Goal: Task Accomplishment & Management: Manage account settings

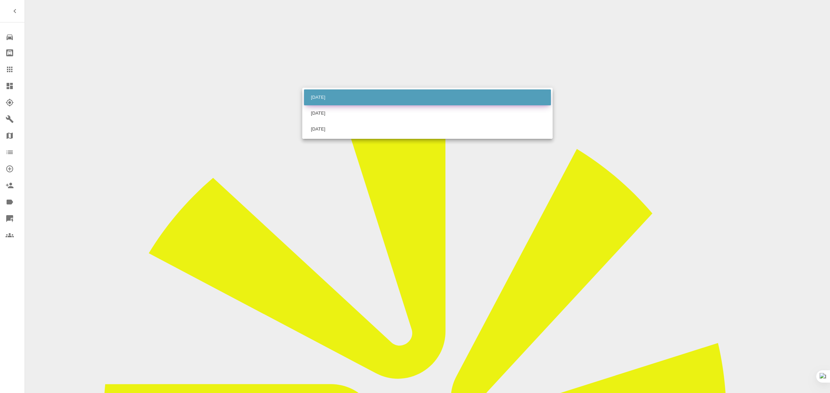
click at [328, 94] on li "Fri Sep 05 2025" at bounding box center [427, 98] width 247 height 16
type input "2025-09-05T00:00:00.000Z"
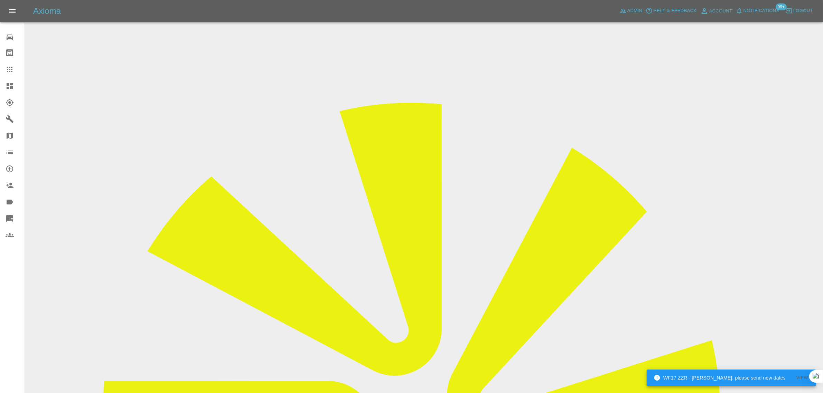
click at [10, 73] on icon at bounding box center [10, 69] width 8 height 8
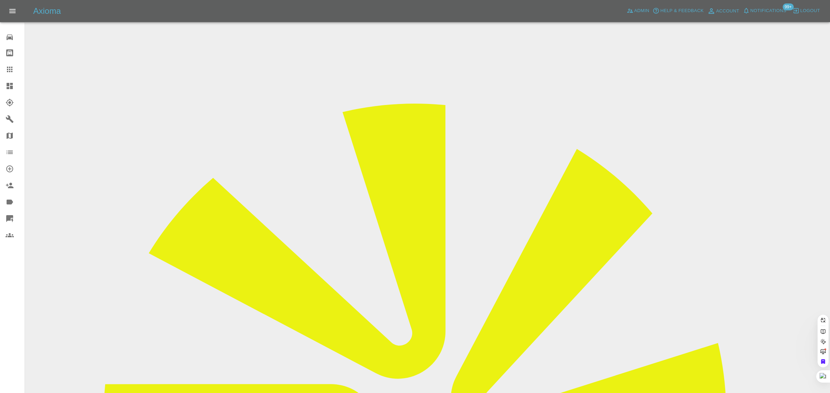
click at [8, 70] on icon at bounding box center [10, 69] width 8 height 8
paste input "jkevern@btinternet.com"
type input "jkevern@btinternet.com"
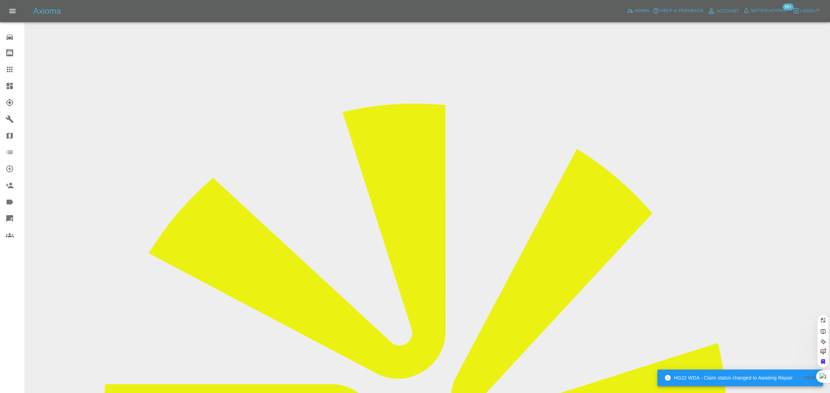
scroll to position [0, 2]
click at [6, 294] on div "0 Repair home Bodyshop home Claims Dashboard Explorer Garages Map Organization …" at bounding box center [12, 196] width 25 height 393
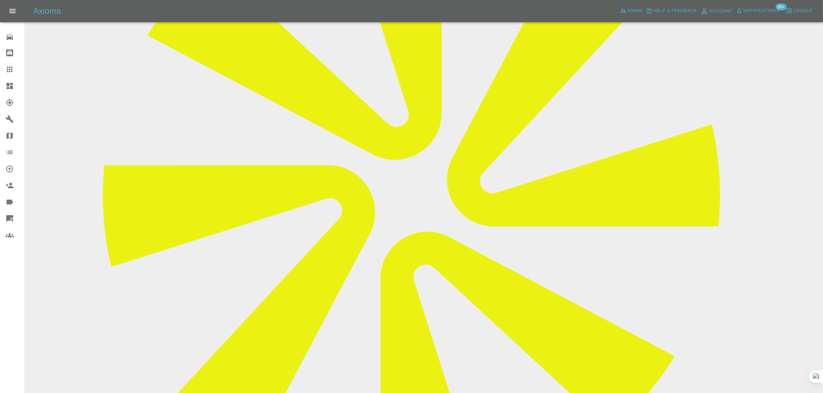
scroll to position [475, 0]
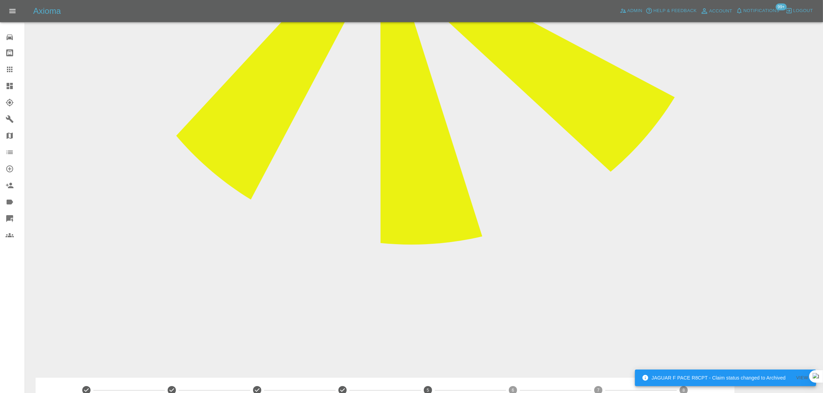
drag, startPoint x: 340, startPoint y: 221, endPoint x: 550, endPoint y: 222, distance: 210.2
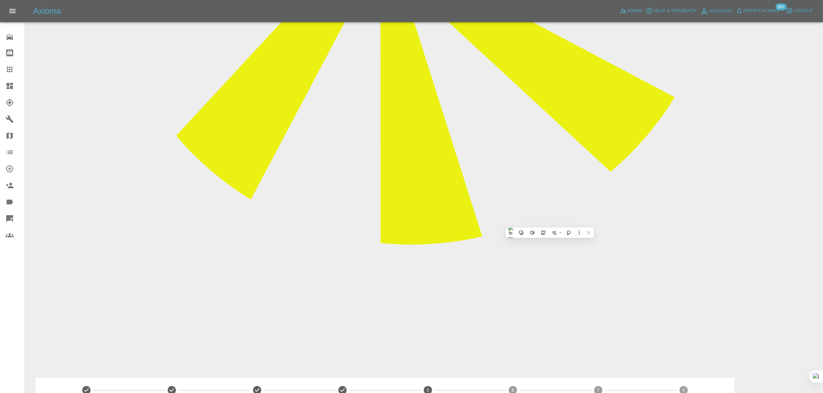
drag, startPoint x: 351, startPoint y: 281, endPoint x: 444, endPoint y: 279, distance: 93.0
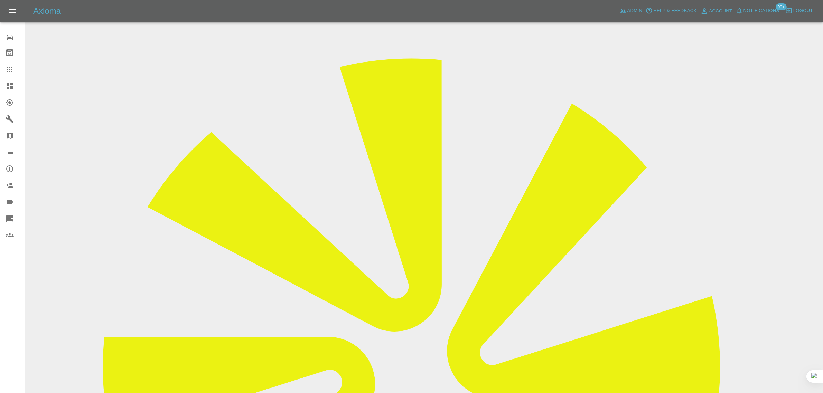
scroll to position [43, 0]
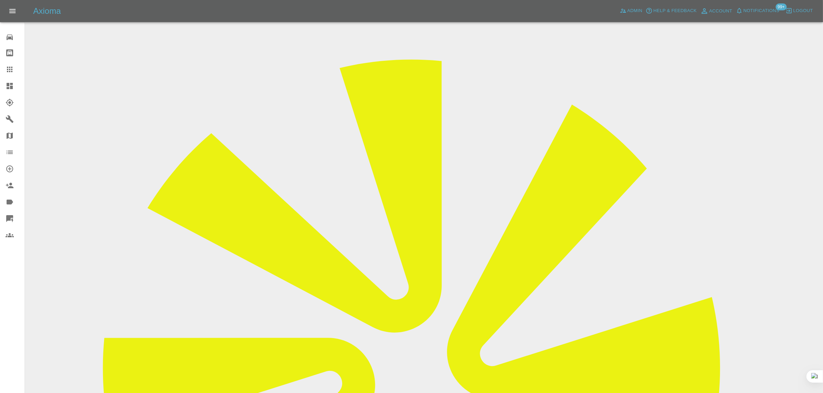
click at [9, 70] on icon at bounding box center [10, 69] width 8 height 8
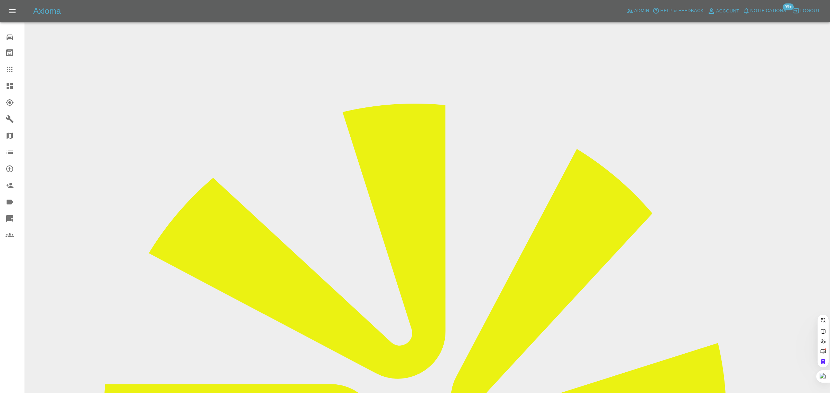
paste input "simonnynan@gmail.com"
type input "simonnynan@gmail.co"
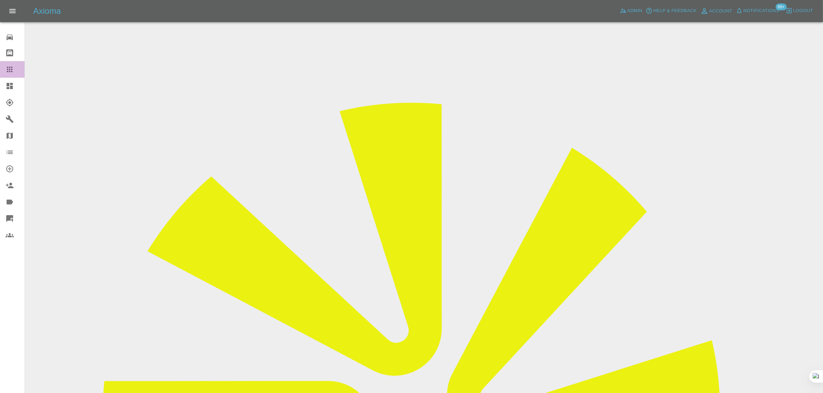
click at [10, 72] on icon at bounding box center [10, 69] width 8 height 8
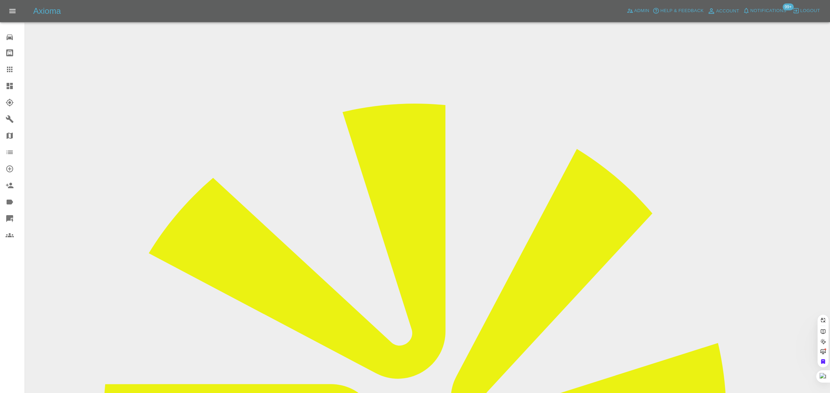
paste input "jkevern@btinternet.com"
type input "jkevern@btinternet.com"
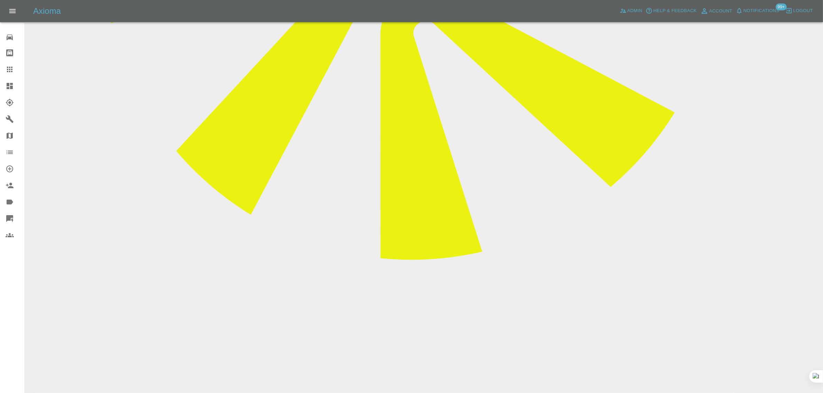
scroll to position [475, 0]
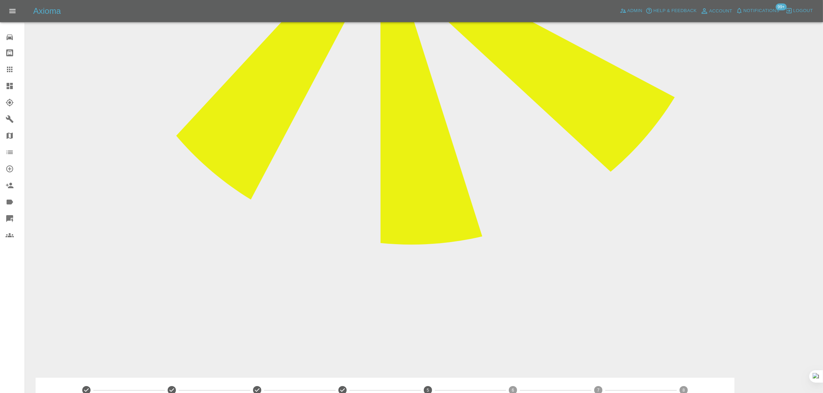
copy p "I have a funeral to attended will update with new dates when I can work out som…"
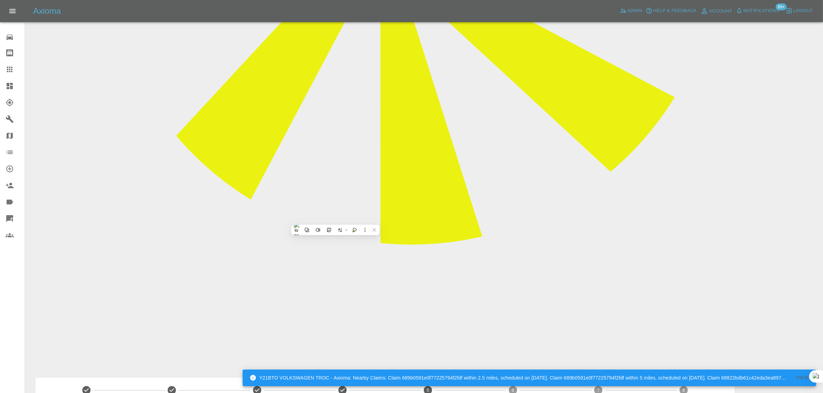
click at [9, 66] on icon at bounding box center [10, 69] width 8 height 8
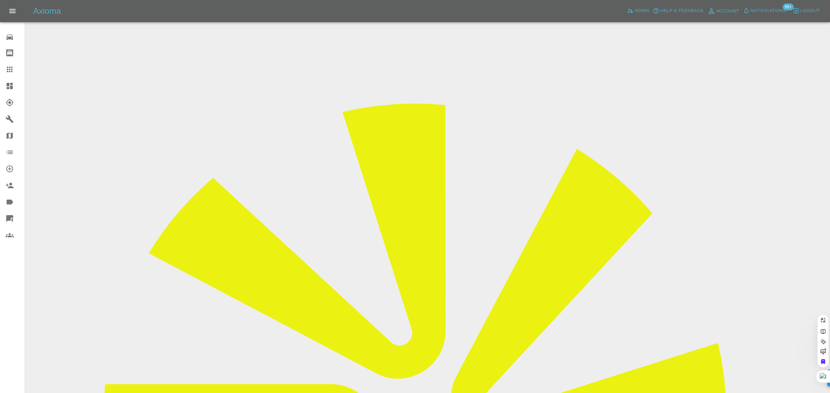
paste input "shanebroad@hotmail.co.uk"
type input "shanebroad@hotmail.co.uk"
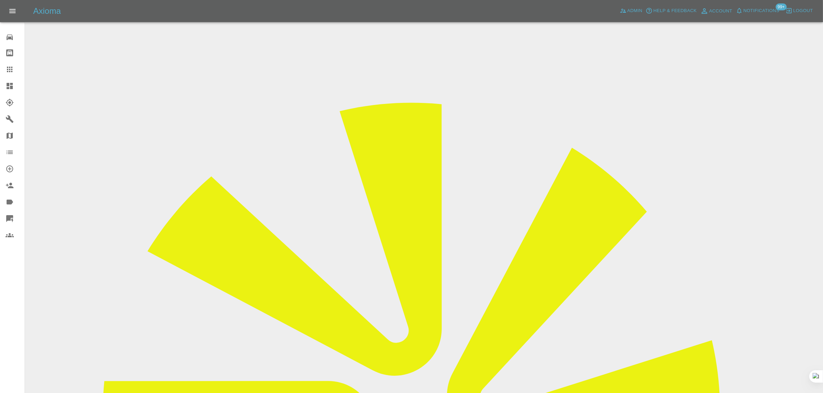
click at [11, 70] on icon at bounding box center [10, 70] width 6 height 6
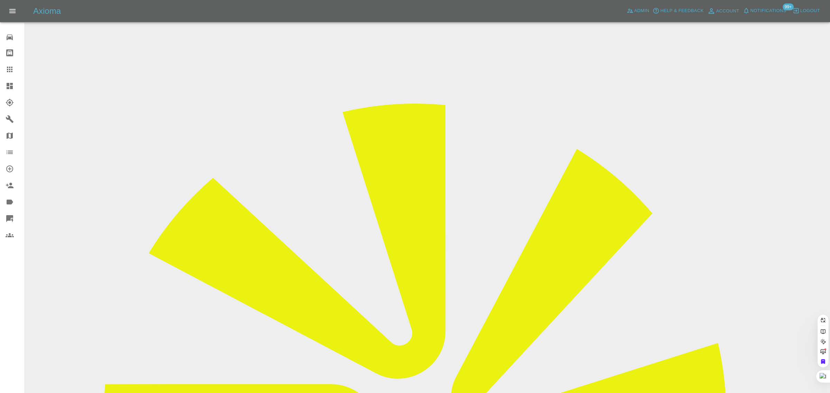
paste input "m.hourigan@imopc.com"
type input "m.hourigan@imopc.com"
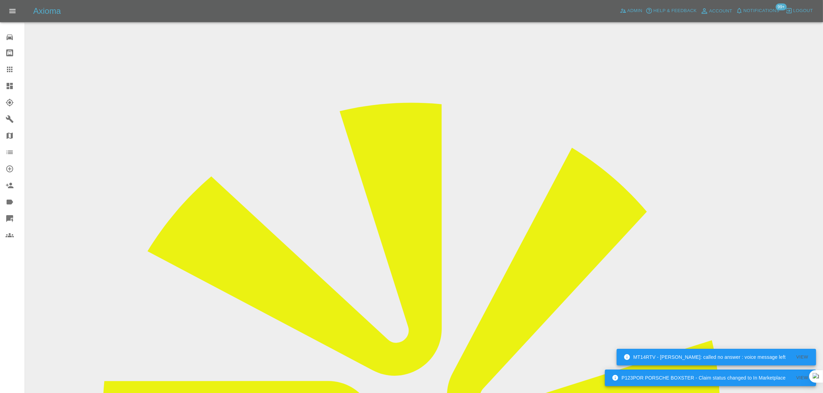
drag, startPoint x: 715, startPoint y: 102, endPoint x: 711, endPoint y: 104, distance: 4.5
copy tr "Smart Paint Repair 2"
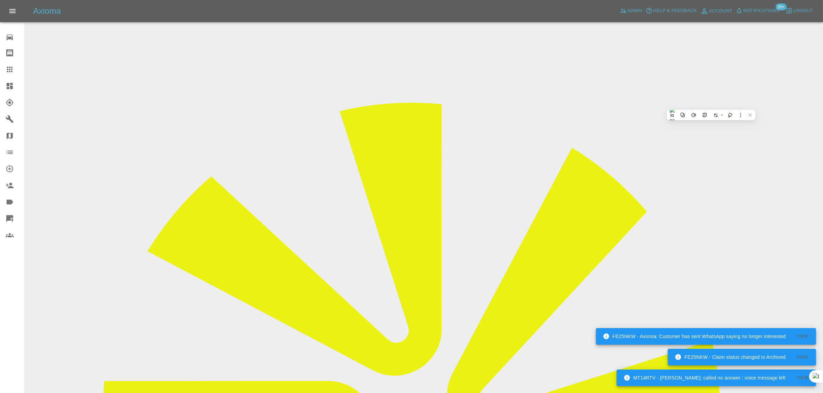
click at [15, 67] on div at bounding box center [15, 69] width 19 height 8
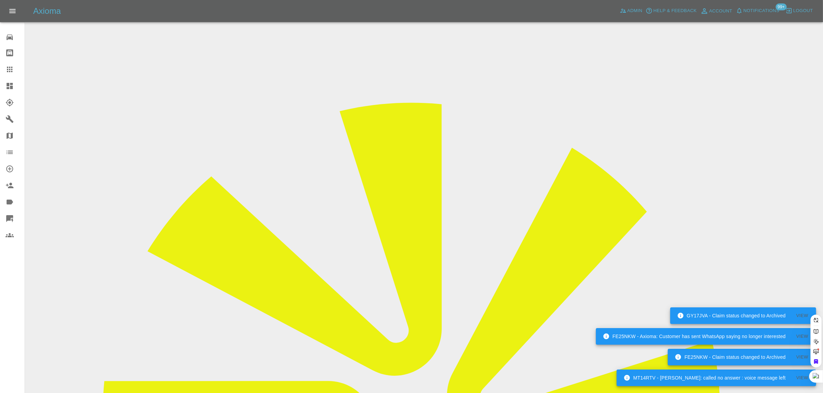
click at [11, 73] on icon at bounding box center [10, 69] width 8 height 8
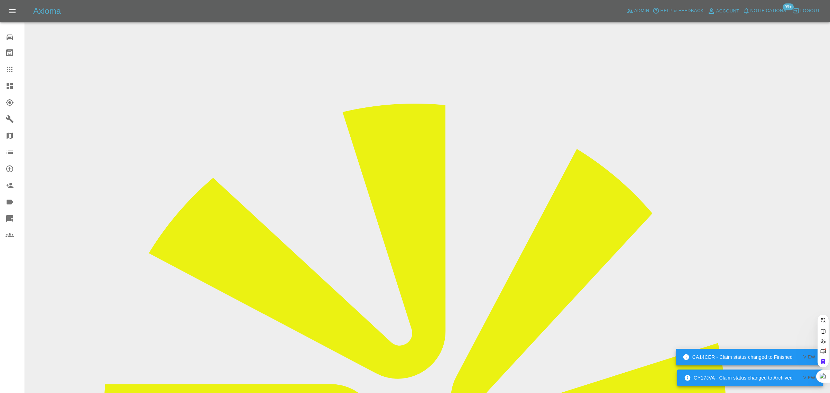
paste input "YR20 HVC"
type input "YR20 HVC"
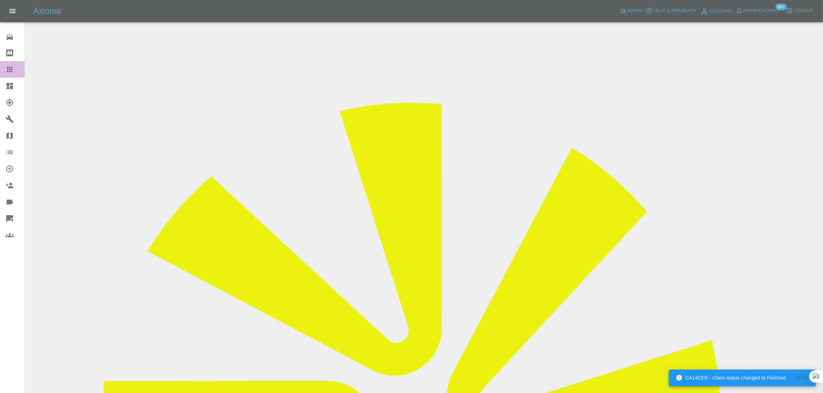
click at [13, 71] on icon at bounding box center [10, 69] width 8 height 8
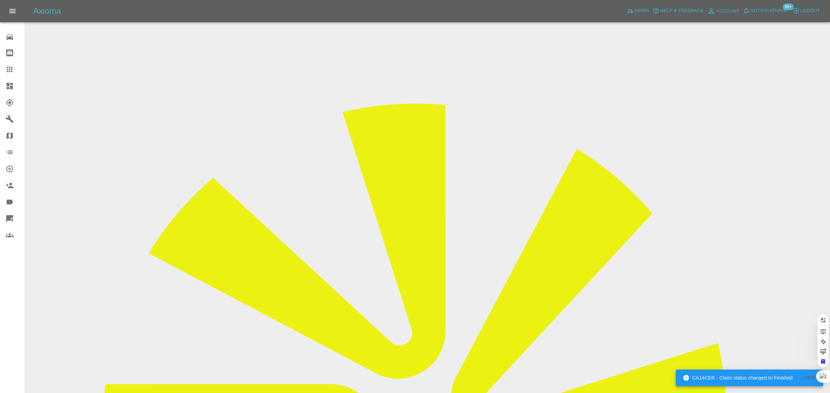
paste input "favouronwudiwe@gmail.com"
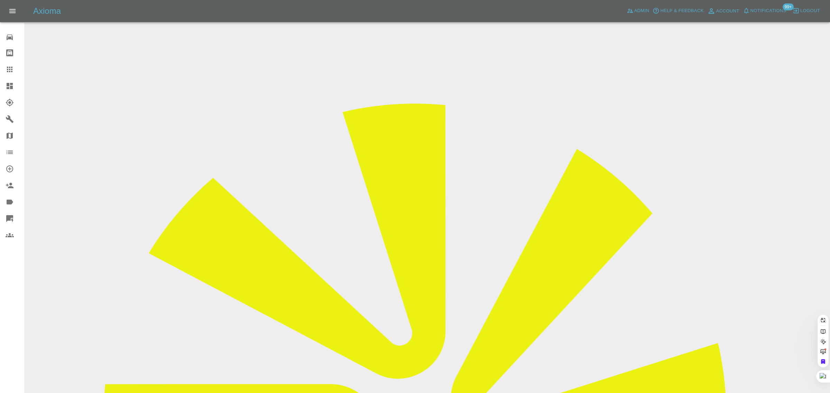
type input "favouronwudiwe@gmail.com"
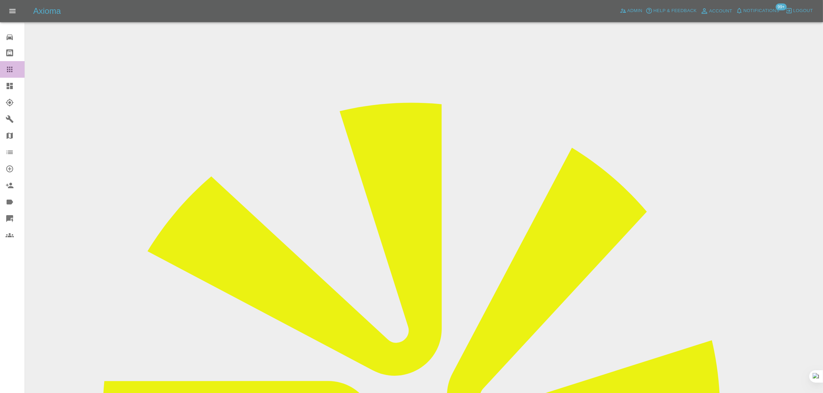
click at [14, 67] on div at bounding box center [15, 69] width 19 height 8
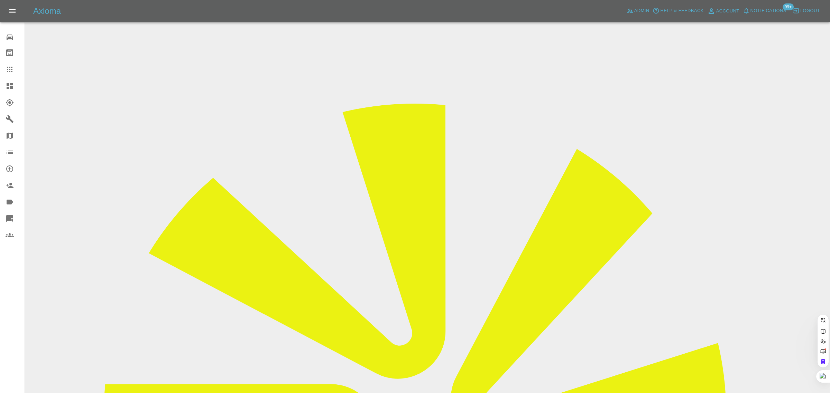
paste input "07886692498"
type input "07886692498"
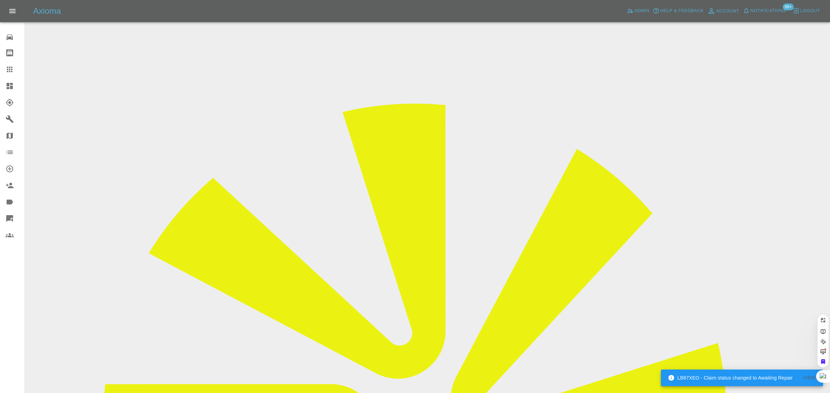
drag, startPoint x: 6, startPoint y: 295, endPoint x: 9, endPoint y: 293, distance: 4.2
click at [6, 294] on div "0 Repair home Bodyshop home Claims Dashboard Explorer Garages Map Organization …" at bounding box center [12, 196] width 25 height 393
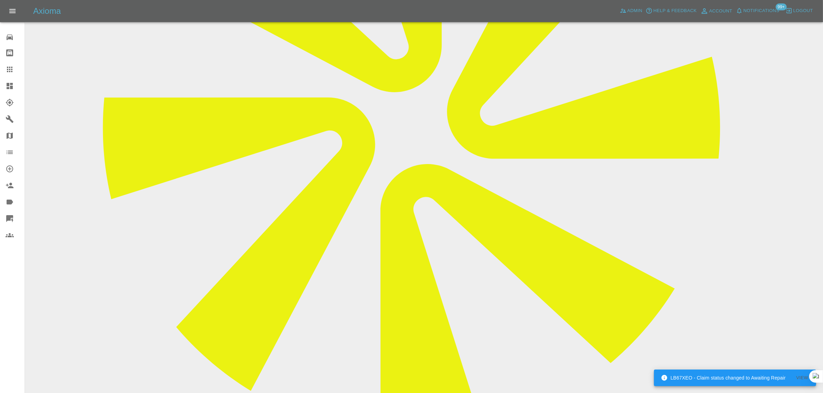
scroll to position [303, 0]
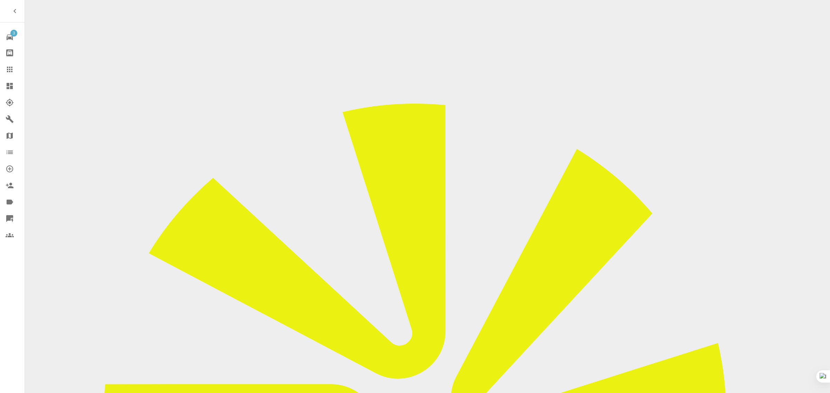
click at [2, 69] on link "Claims" at bounding box center [12, 69] width 25 height 17
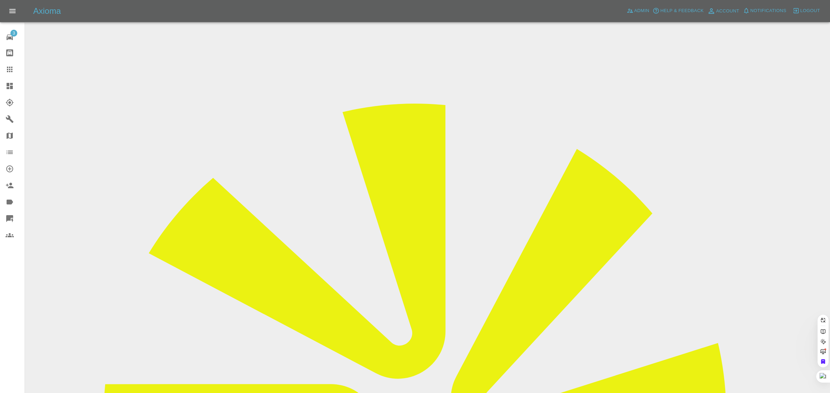
paste input "m.hourigan@imopc.com"
type input "m.hourigan@imopc.com"
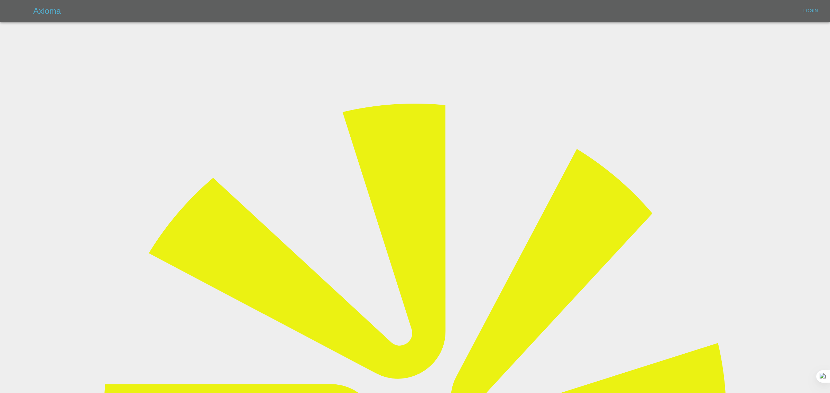
type input "bookkeeping@fifoaccounting.com"
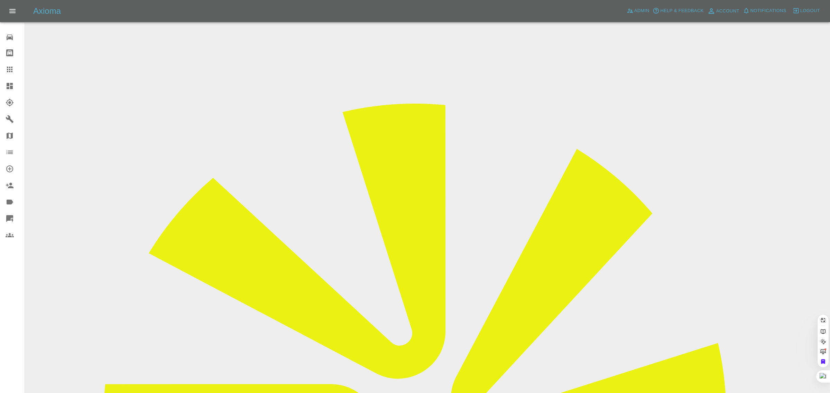
paste input "m.hourigan@imopc.com"
type input "m.hourigan@imopc.com"
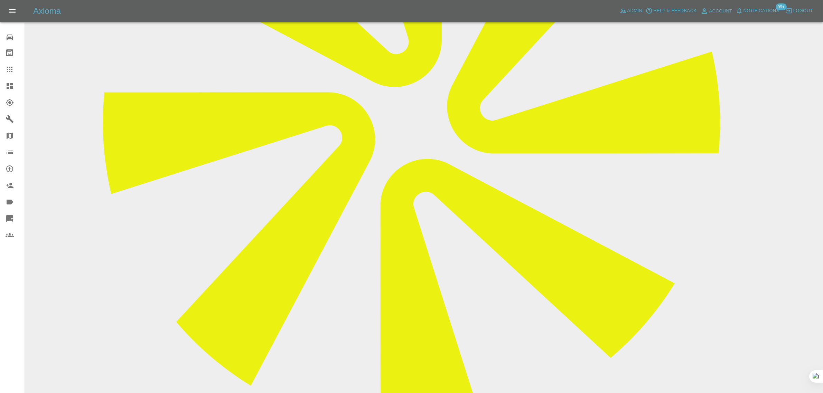
scroll to position [303, 0]
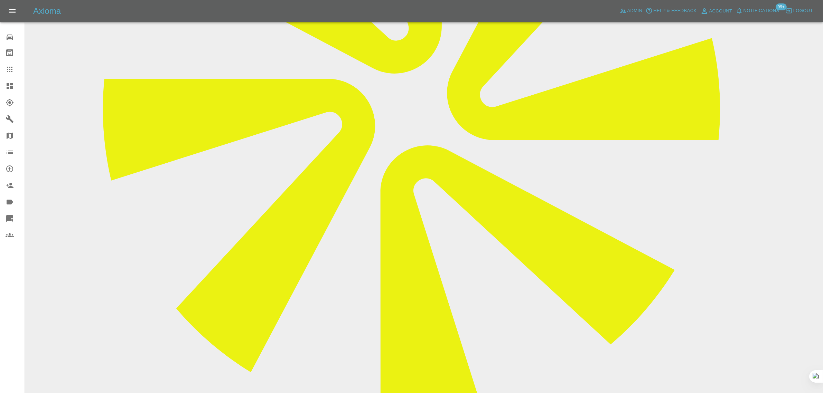
drag, startPoint x: 323, startPoint y: 304, endPoint x: 463, endPoint y: 302, distance: 140.1
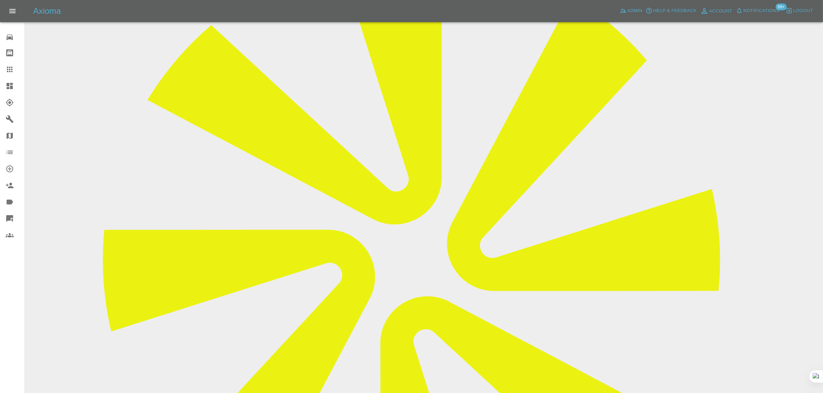
scroll to position [346, 0]
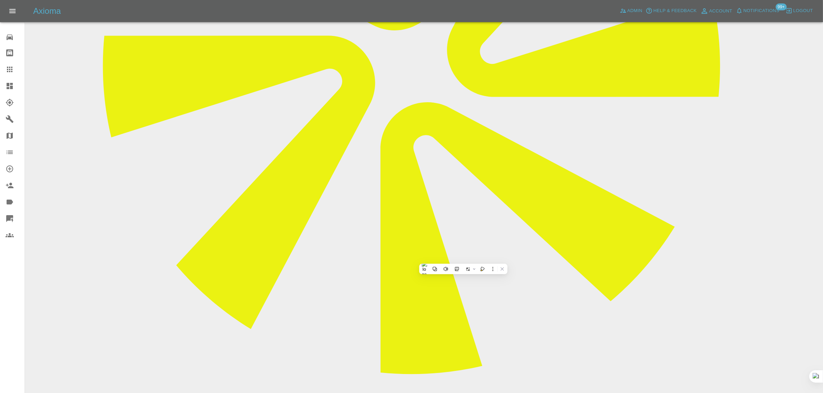
drag, startPoint x: 317, startPoint y: 261, endPoint x: 393, endPoint y: 261, distance: 75.7
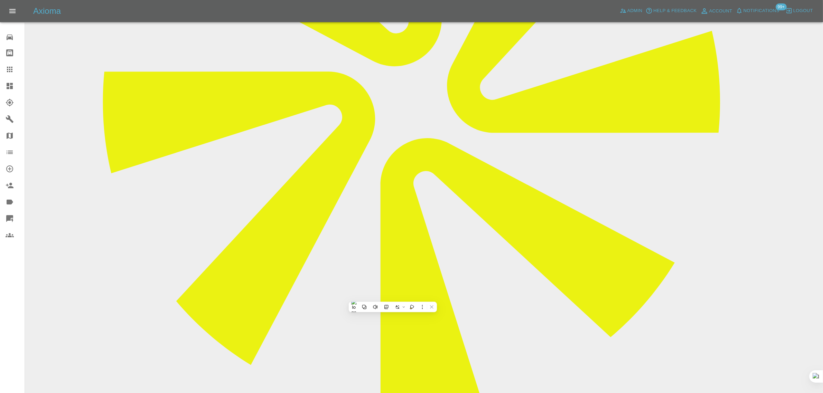
scroll to position [130, 0]
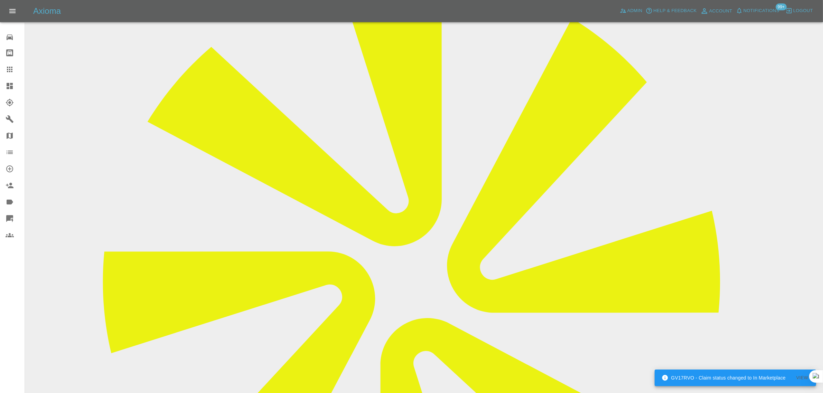
click at [16, 68] on div at bounding box center [15, 69] width 19 height 8
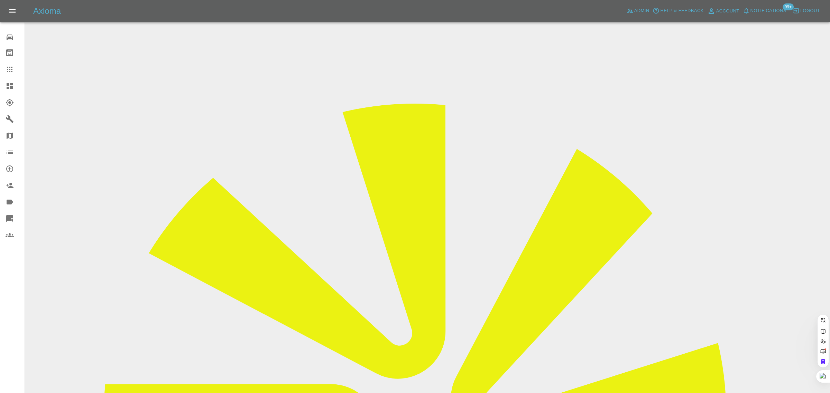
paste input "dtay10r@outlook.com"
type input "dtay10r@outlook.com"
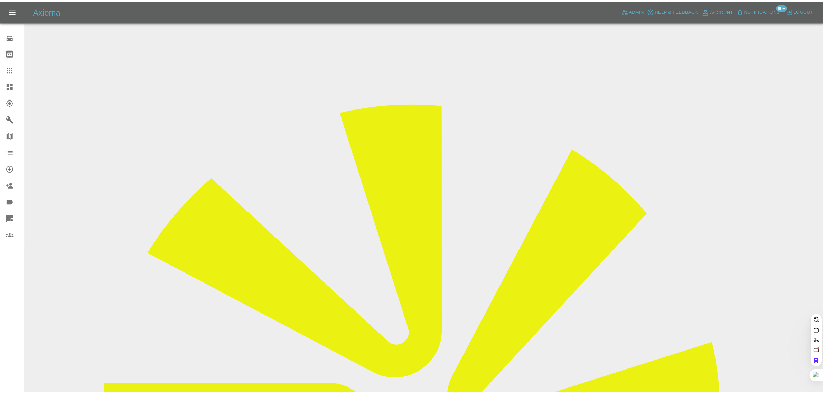
scroll to position [0, 0]
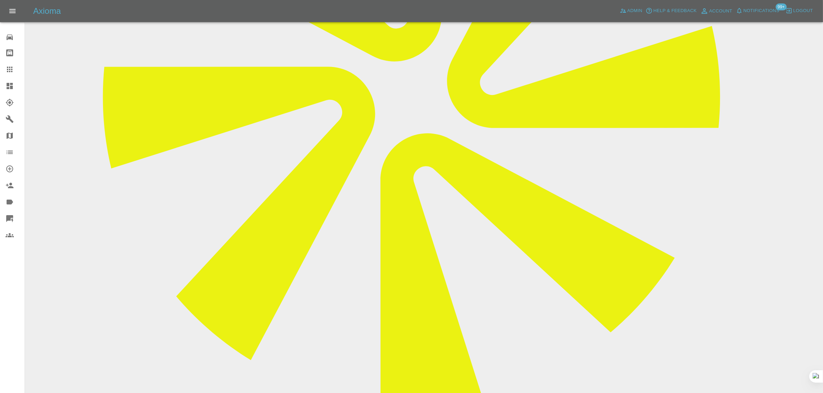
scroll to position [422, 0]
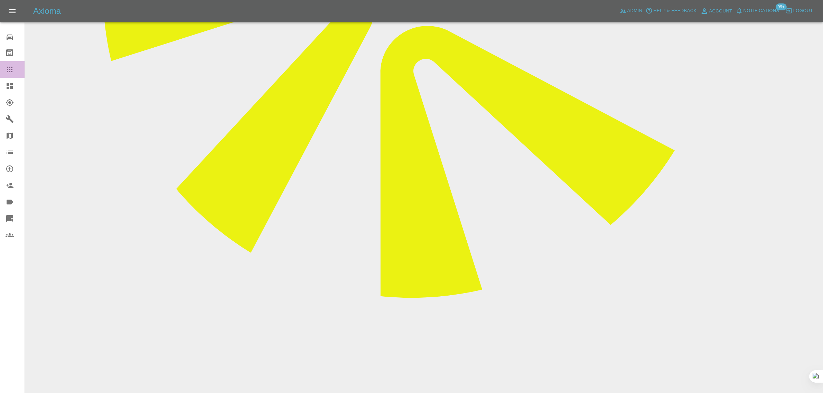
click at [18, 67] on div at bounding box center [15, 69] width 19 height 8
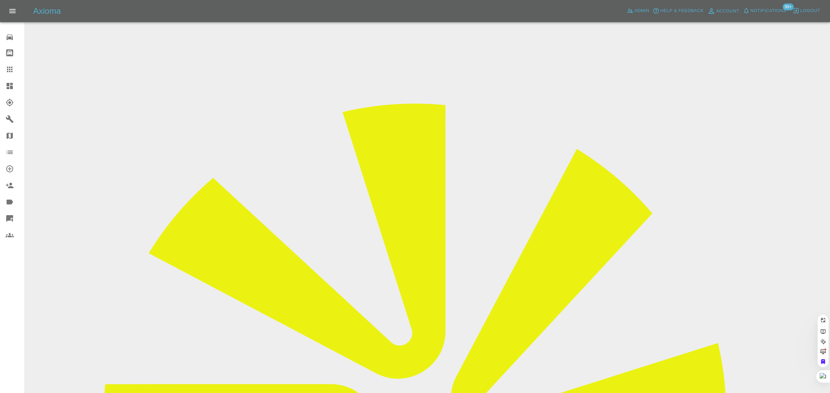
paste input "jem0163@yahoo.co.uk"
type input "jem0163@yahoo.co.uk"
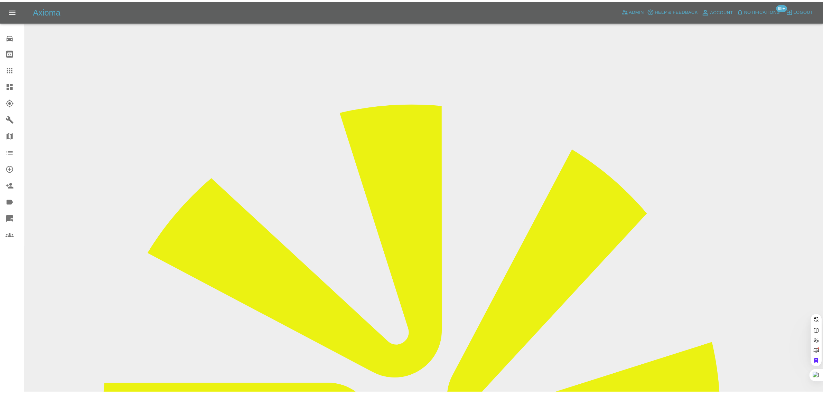
scroll to position [0, 0]
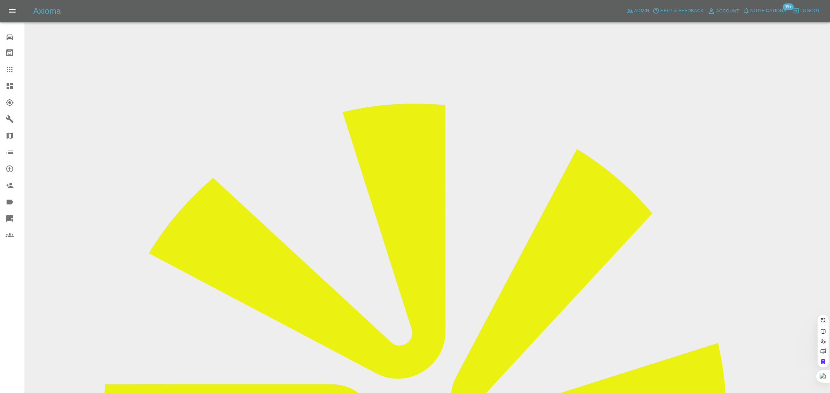
click at [8, 281] on div "0 Repair home Bodyshop home Claims Dashboard Explorer Garages Map Organization …" at bounding box center [12, 196] width 25 height 393
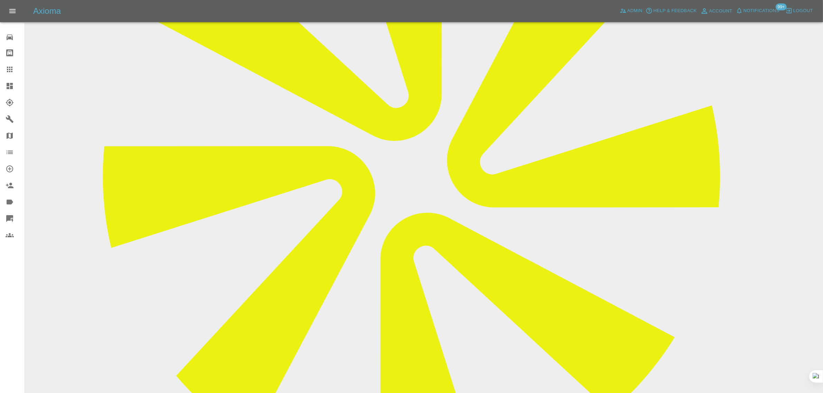
scroll to position [43, 0]
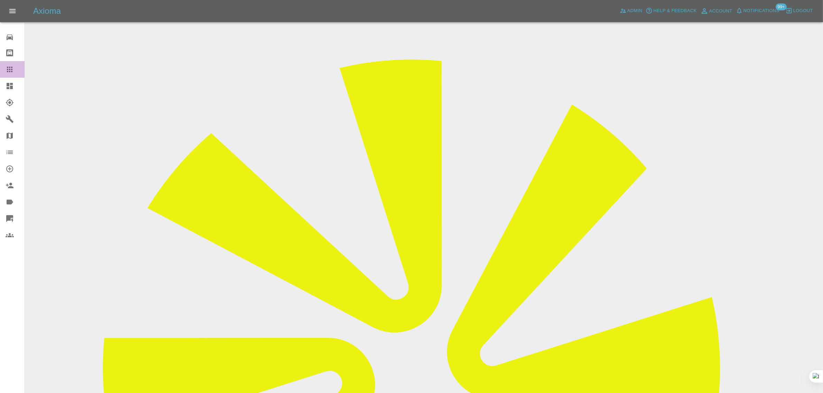
click at [11, 71] on icon at bounding box center [10, 69] width 8 height 8
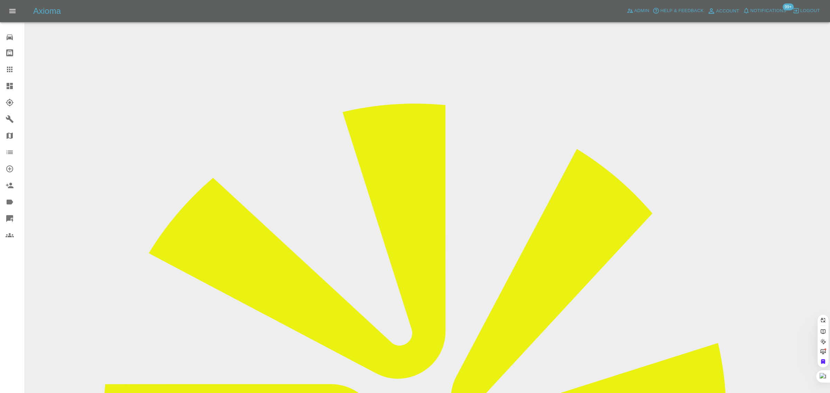
paste input "edith.wylam@sky.com"
type input "edith.wylam@sky.com"
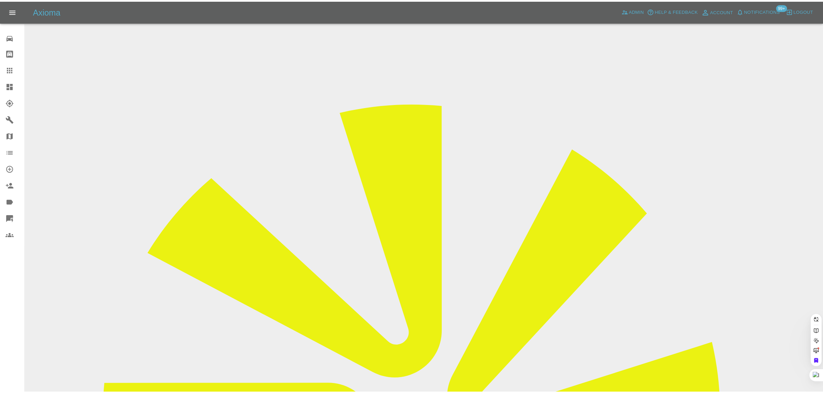
scroll to position [0, 0]
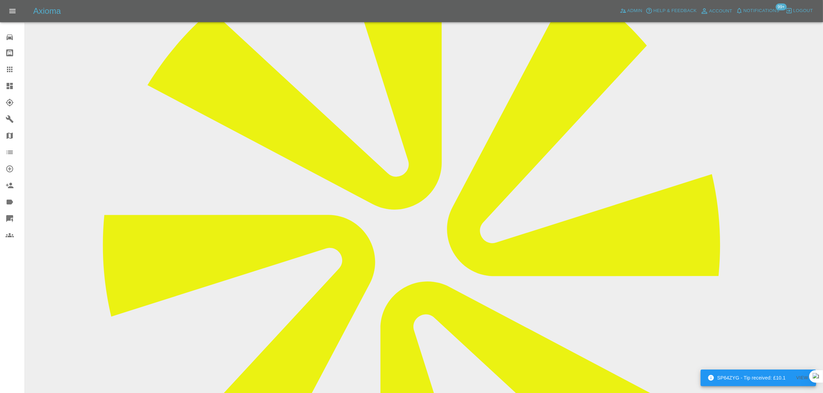
scroll to position [43, 0]
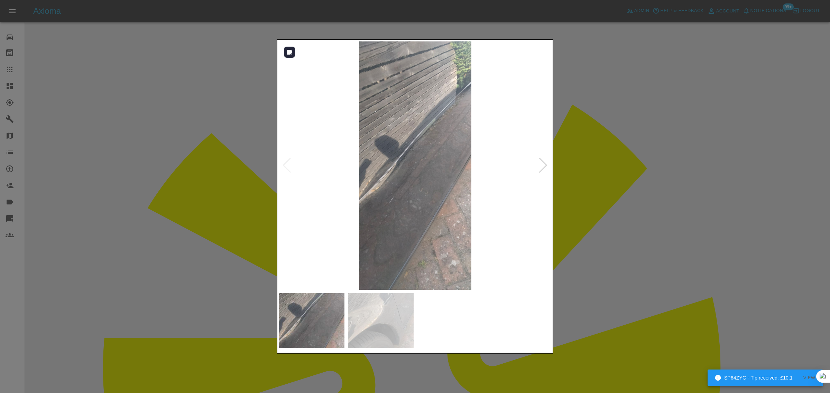
click at [544, 167] on div at bounding box center [542, 165] width 9 height 15
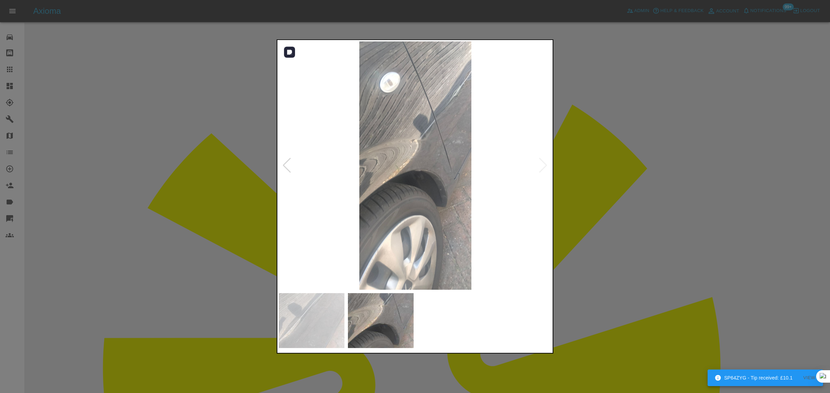
click at [544, 167] on img at bounding box center [415, 165] width 273 height 249
click at [586, 178] on div at bounding box center [415, 196] width 830 height 393
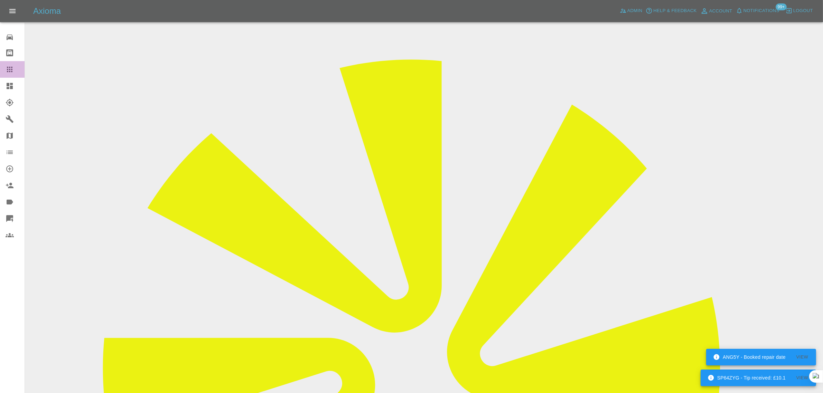
click at [6, 74] on link "Claims" at bounding box center [12, 69] width 25 height 17
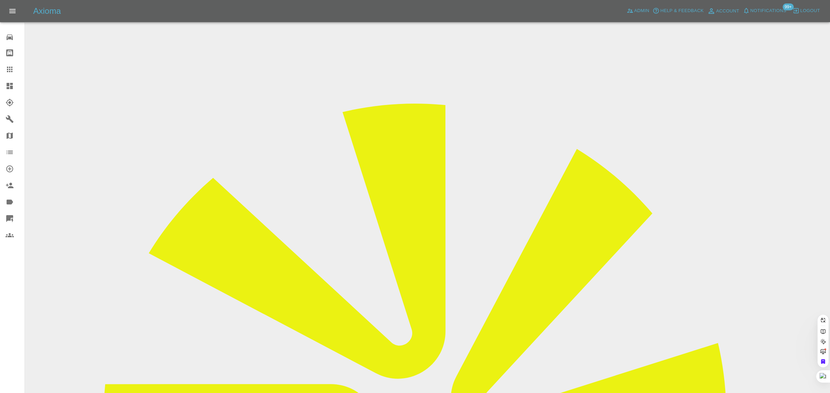
paste input "sogbog06@gmail.com"
type input "sogbog06@gmail.com"
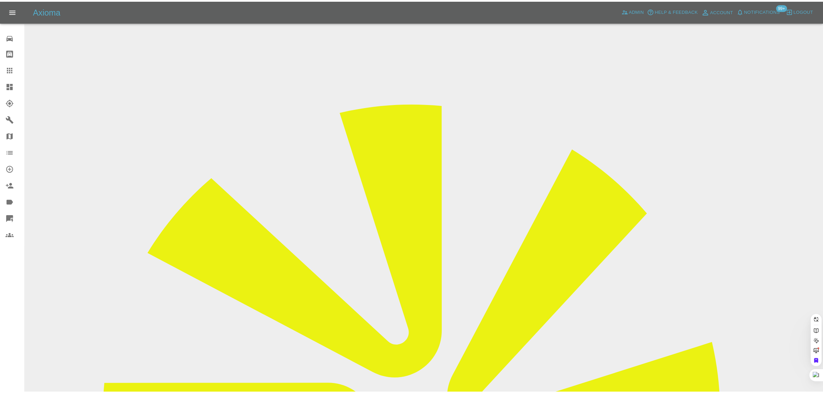
scroll to position [0, 0]
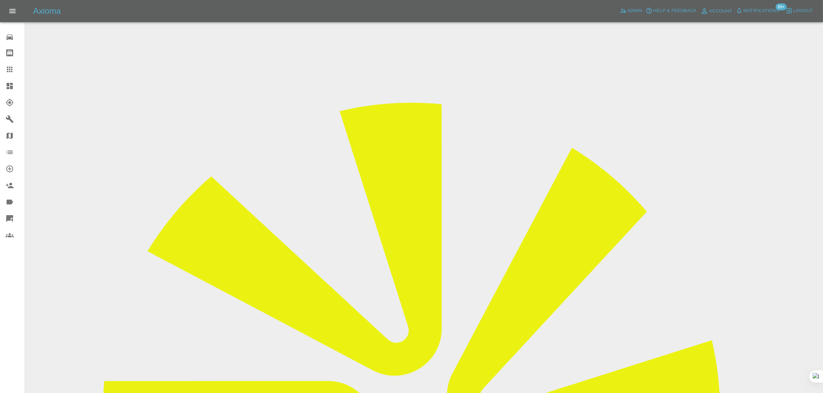
scroll to position [303, 0]
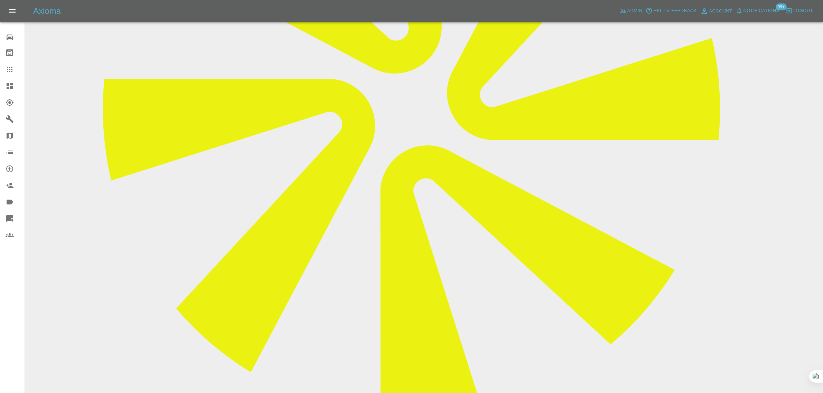
paste textarea "Just wanted to pass on my thanks for a job brilliantly executed. Dan was really…"
type textarea "Just wanted to pass on my thanks for a job brilliantly executed. Dan was really…"
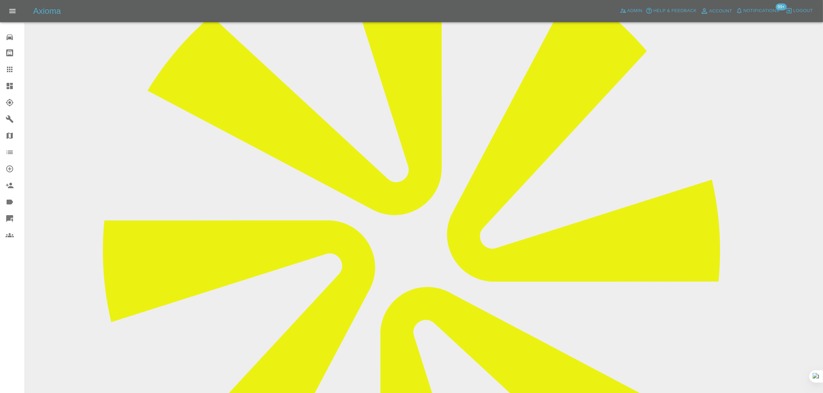
scroll to position [43, 0]
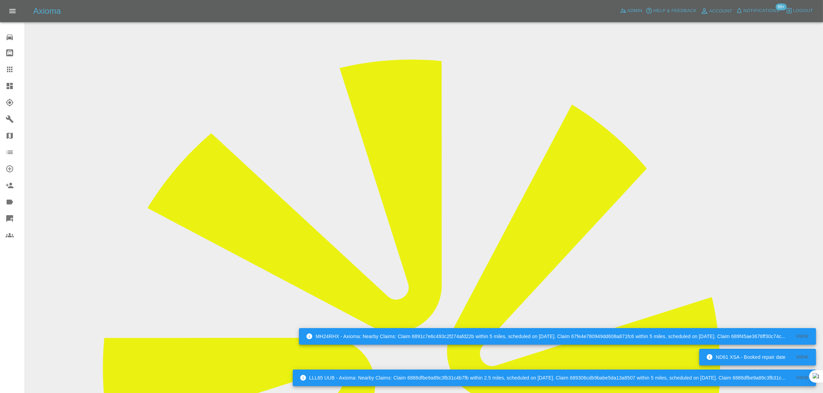
click at [11, 67] on icon at bounding box center [10, 70] width 6 height 6
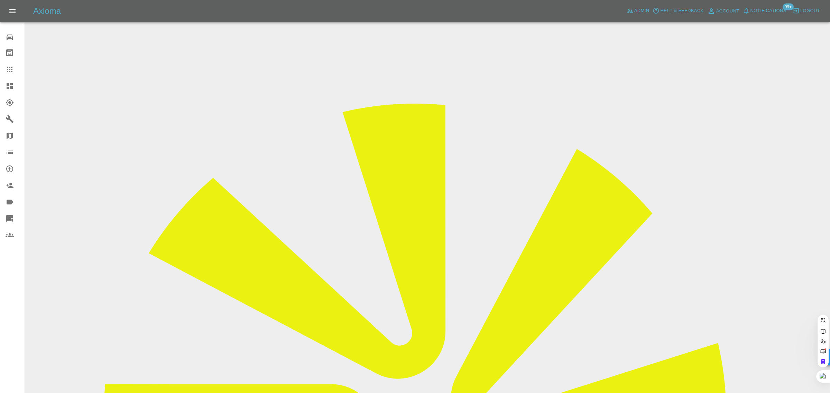
drag, startPoint x: 331, startPoint y: 222, endPoint x: 359, endPoint y: 222, distance: 27.7
paste input "rodgsaunders@gmail.com"
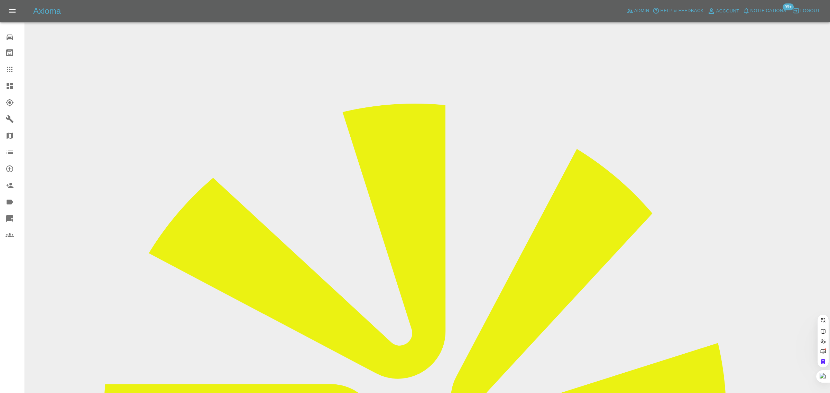
type input "rodgsaunders@gmail.com"
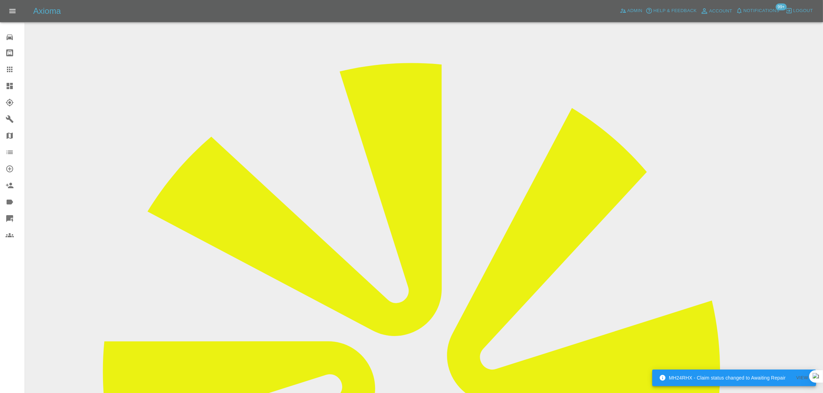
scroll to position [86, 0]
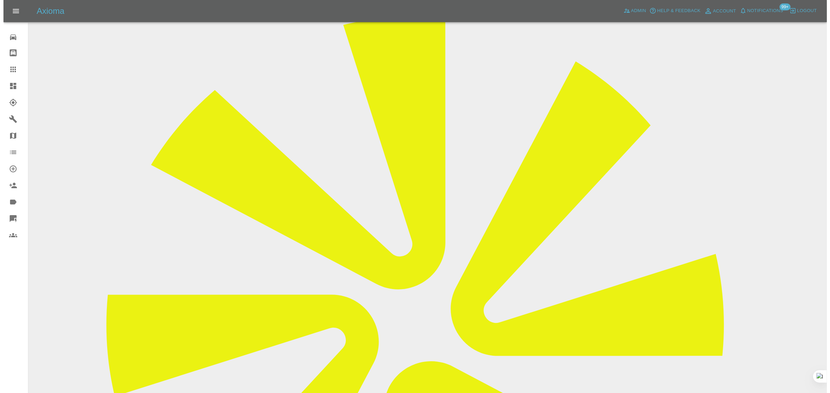
scroll to position [0, 0]
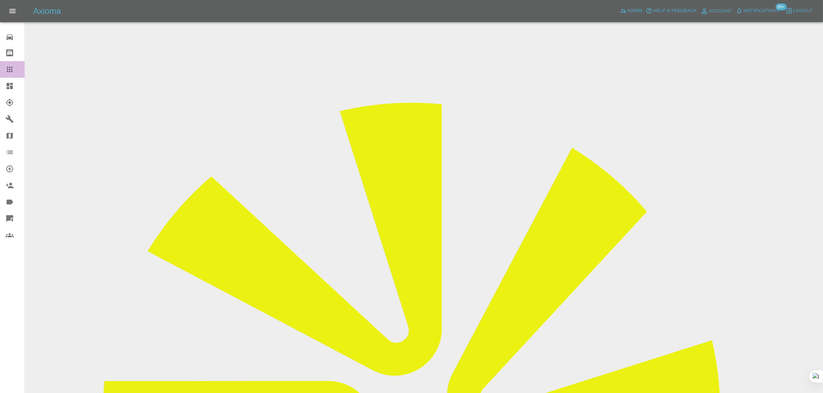
click at [10, 71] on icon at bounding box center [10, 69] width 8 height 8
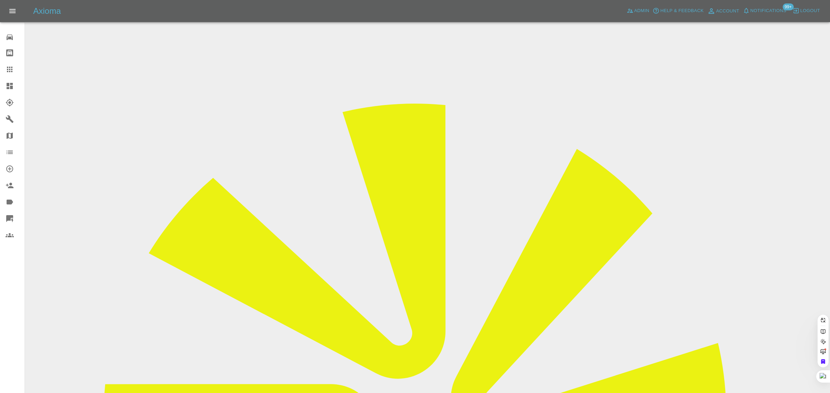
paste input "martintracey1974@gmail.com"
type input "martintracey197"
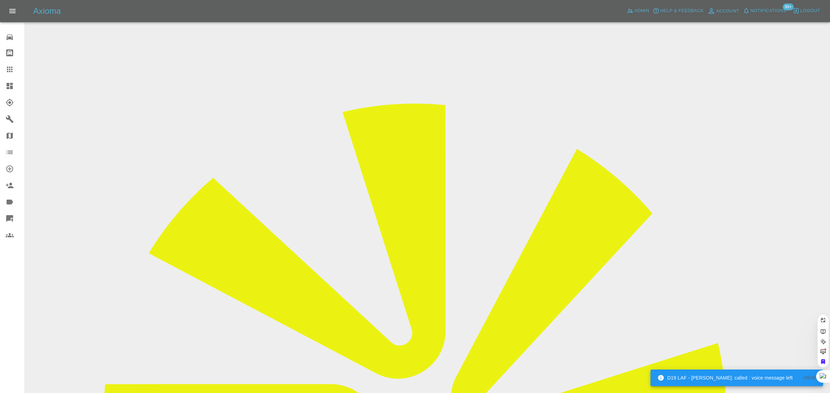
paste input "twickmd@gmail.com"
type input "twickmd@gmail.com"
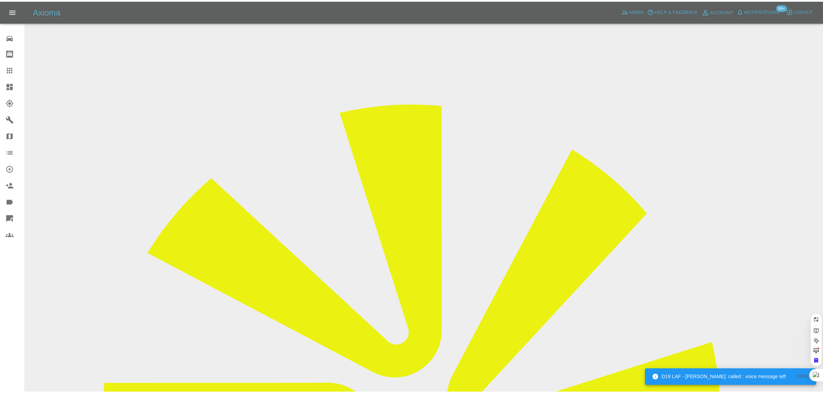
scroll to position [0, 0]
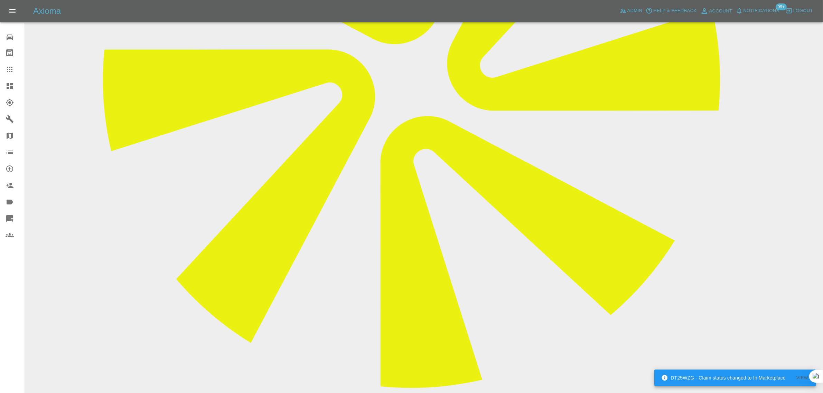
scroll to position [346, 0]
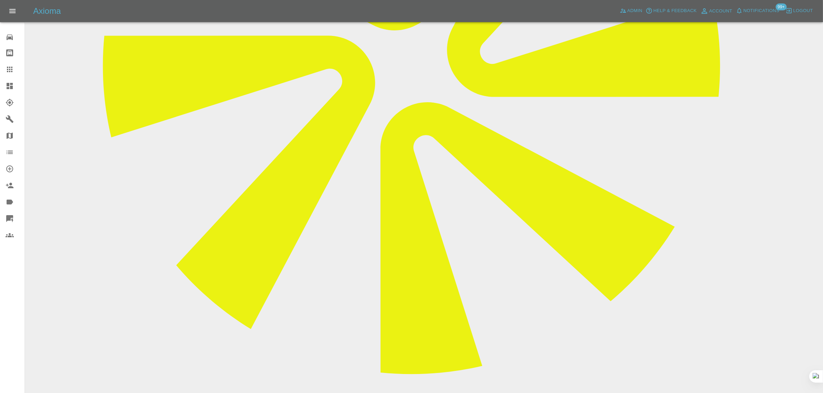
drag, startPoint x: 7, startPoint y: 75, endPoint x: 163, endPoint y: 152, distance: 174.0
click at [6, 74] on link "Claims" at bounding box center [12, 69] width 25 height 17
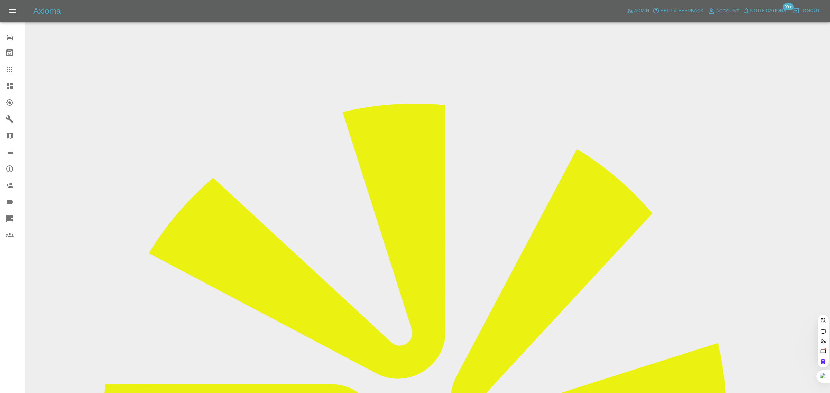
paste input "michael_higgins@outlook.com"
type input "michael_higgins@outlook.com"
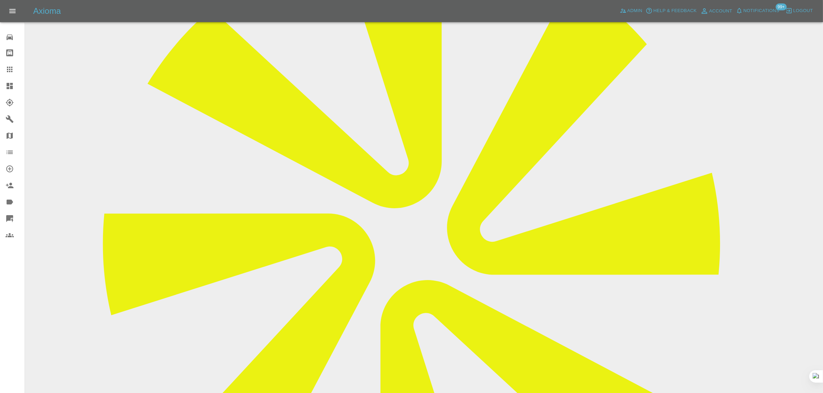
scroll to position [346, 0]
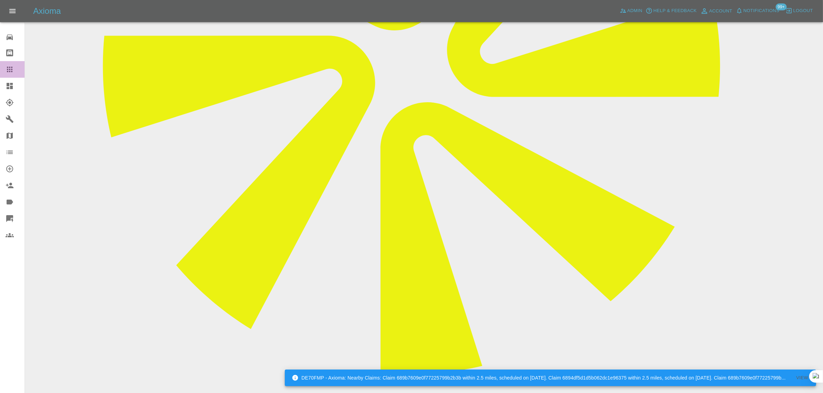
click at [4, 68] on link "Claims" at bounding box center [12, 69] width 25 height 17
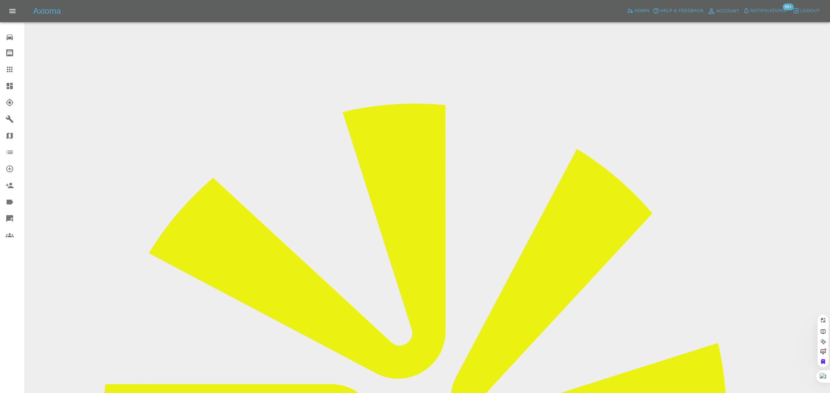
paste input "wpayze@gmail.com"
type input "wpayze@gmail.com"
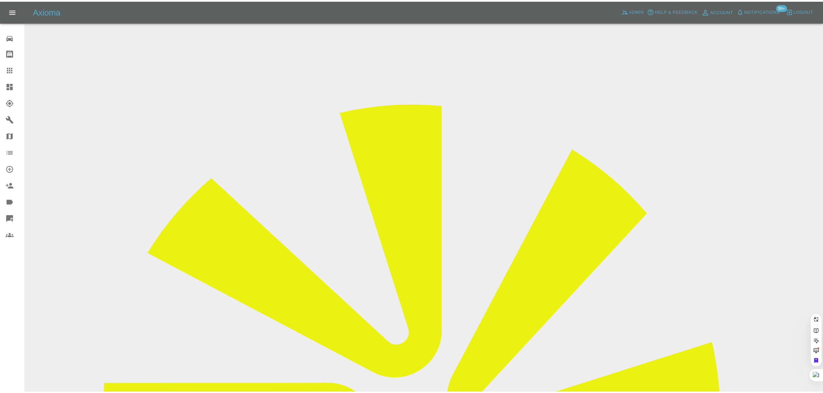
scroll to position [0, 0]
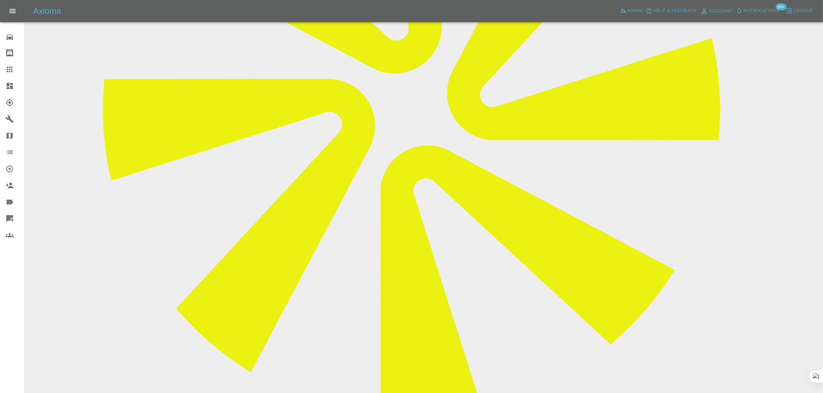
scroll to position [130, 0]
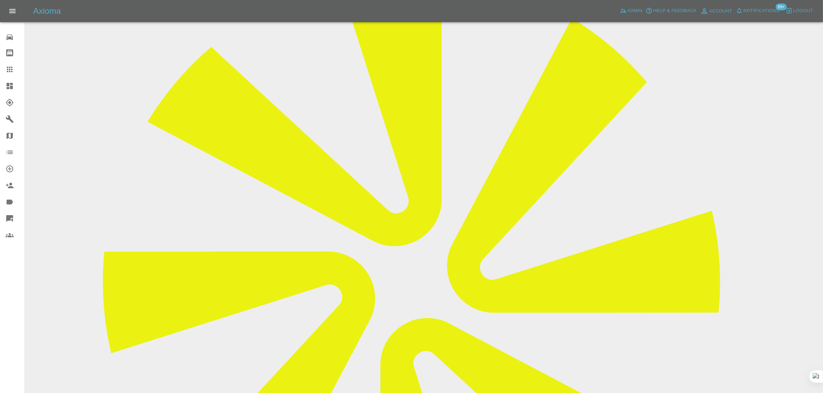
click at [12, 64] on link "Claims" at bounding box center [12, 69] width 25 height 17
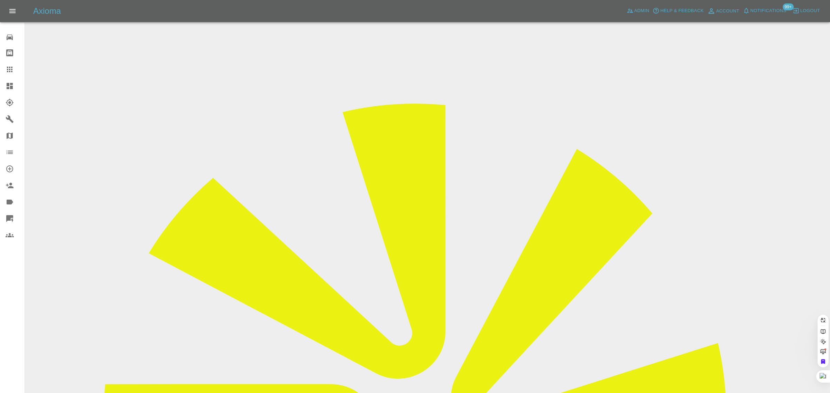
paste input "nijvyas1@gmail.com"
type input "nijvyas1@gmail.com"
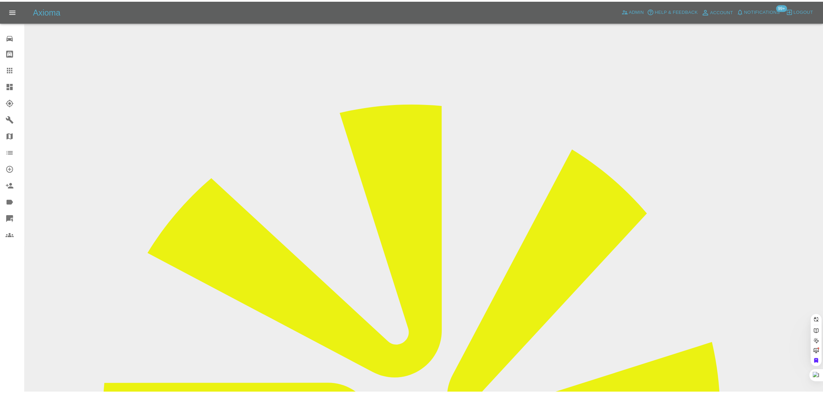
scroll to position [0, 0]
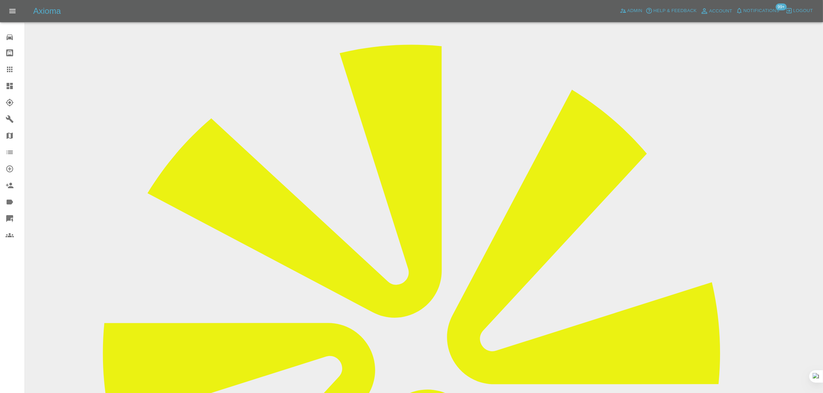
scroll to position [43, 0]
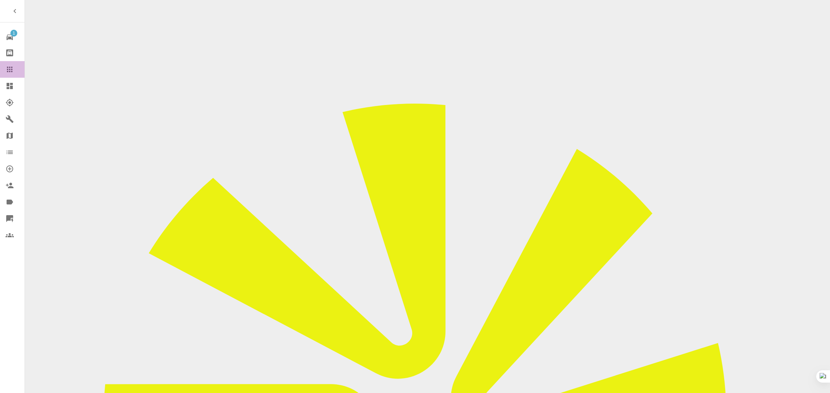
click at [14, 73] on div at bounding box center [15, 69] width 19 height 8
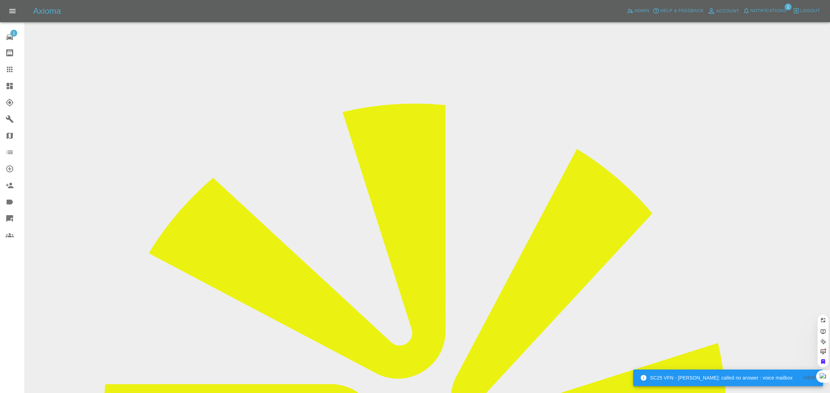
paste input "stephenkeeler1@gmail.com"
type input "stephenkeeler1@gmail.co"
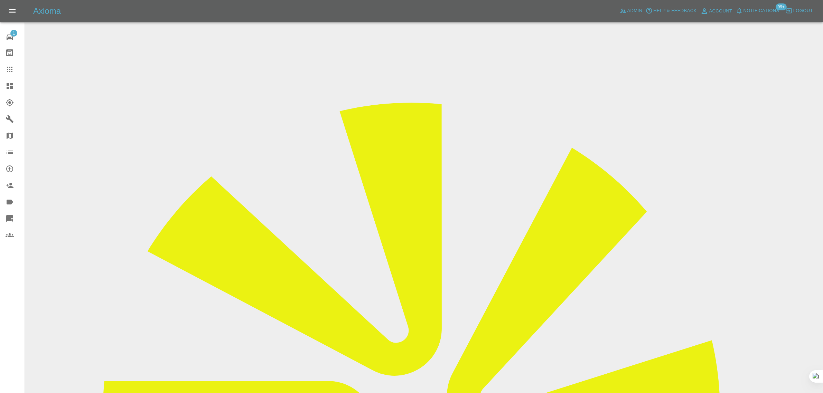
drag, startPoint x: 680, startPoint y: 107, endPoint x: 735, endPoint y: 107, distance: 55.3
copy tr "ColourBlend"
click at [9, 67] on icon at bounding box center [10, 70] width 6 height 6
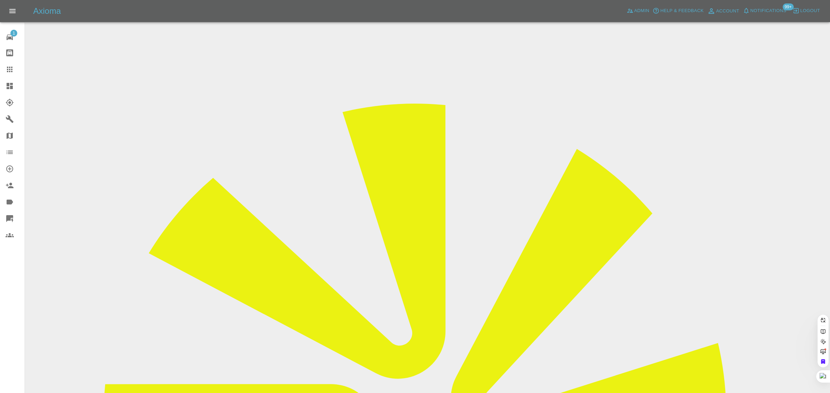
paste input "matthew.a.kimber@googlemail.com"
type input "matthew.a.kimber@googlemail.com"
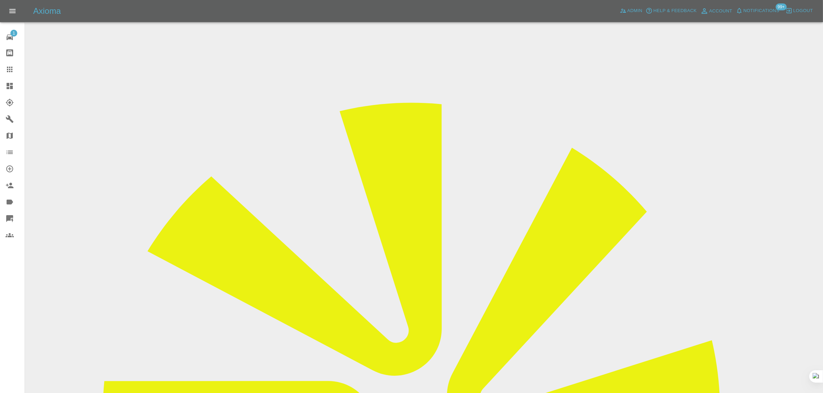
drag, startPoint x: 661, startPoint y: 106, endPoint x: 692, endPoint y: 106, distance: 30.8
copy tr "Repair Nece"
click at [3, 72] on link "Claims" at bounding box center [12, 69] width 25 height 17
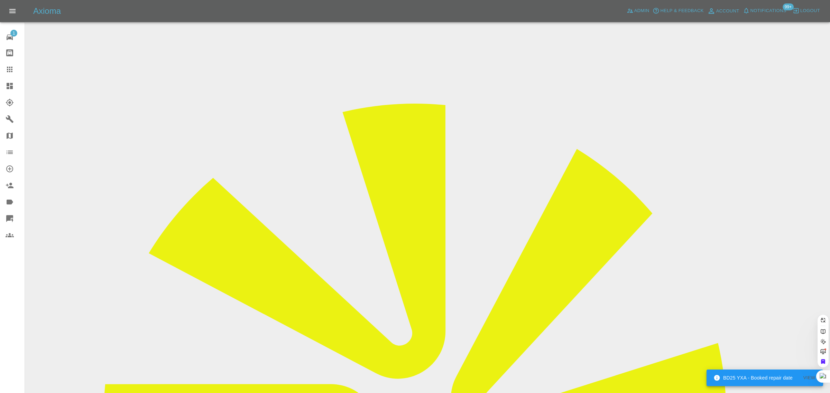
paste input "morse2425@gmail.com"
type input "morse2425@gmail.co"
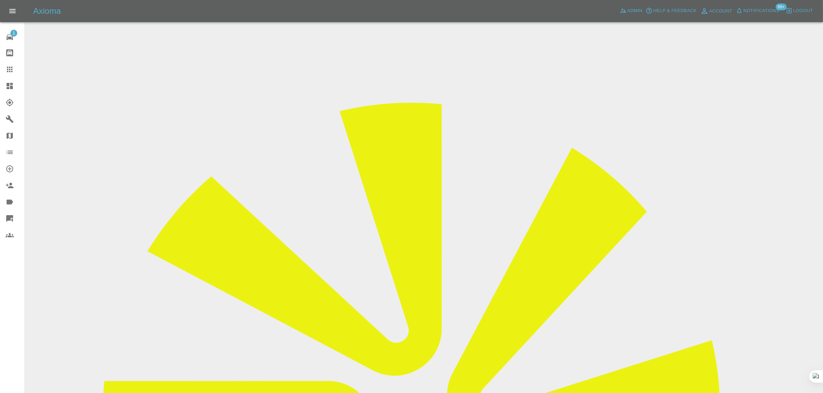
click at [10, 71] on icon at bounding box center [10, 69] width 8 height 8
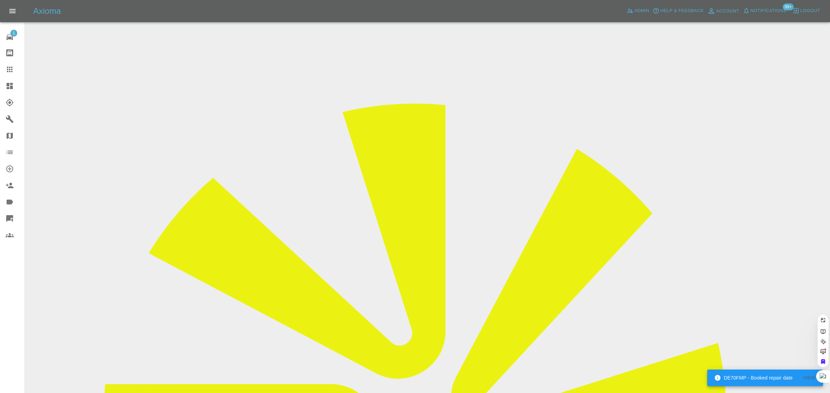
paste input "m.hourigan@imopc.com"
type input "m.hourigan@imopc.co"
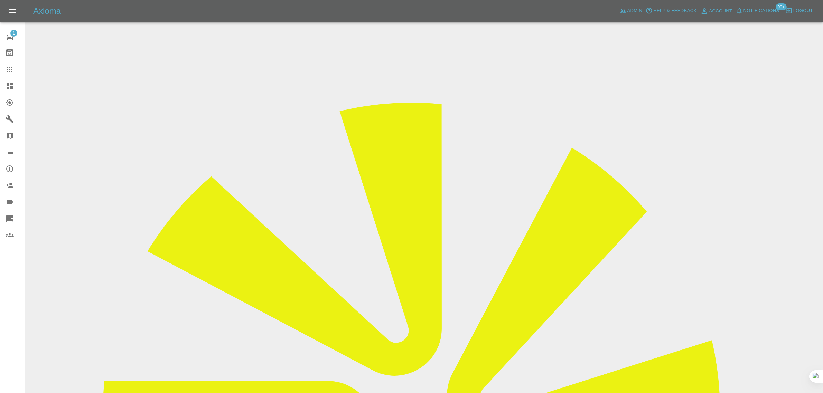
drag, startPoint x: 657, startPoint y: 111, endPoint x: 694, endPoint y: 106, distance: 37.6
copy td "Smart Paint Re"
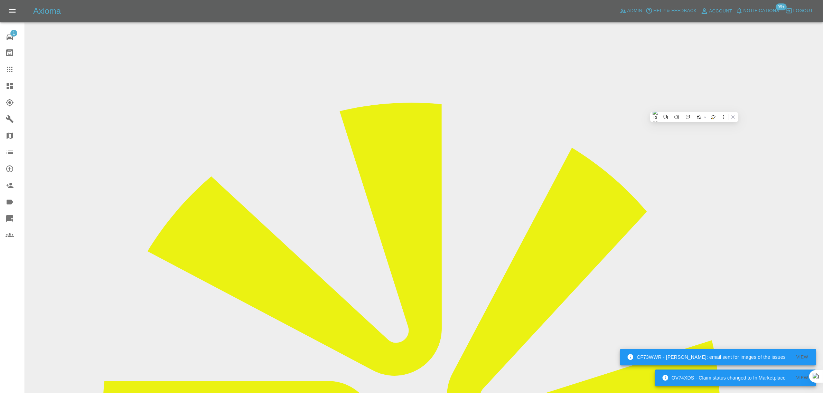
click at [9, 71] on icon at bounding box center [10, 69] width 8 height 8
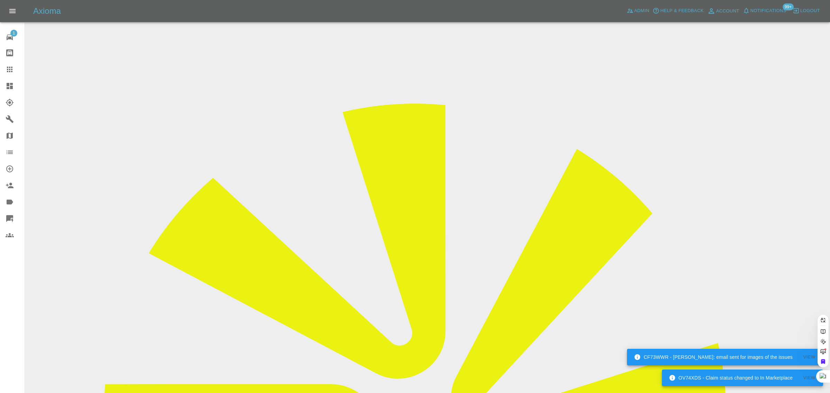
paste input "kevin.gorrie@googlemail.com"
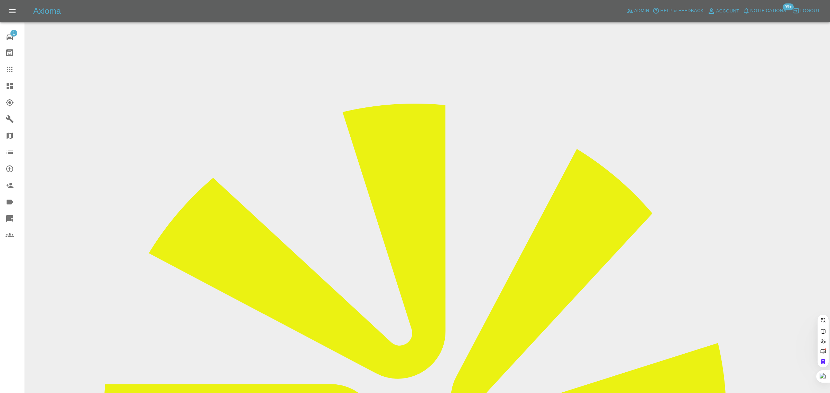
type input "kevin.gorrie@g"
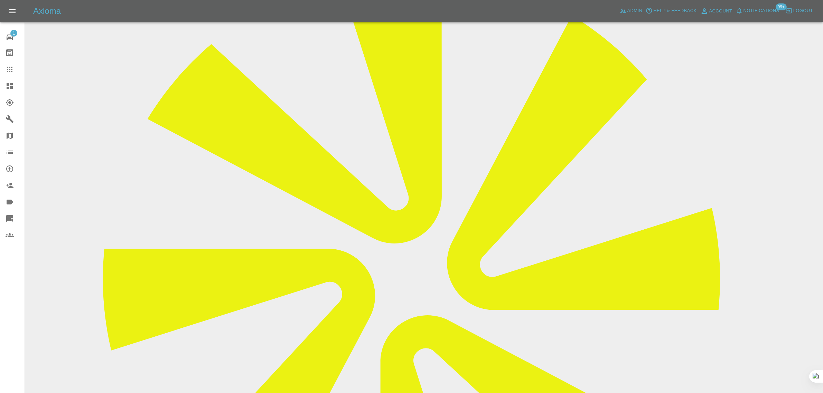
scroll to position [303, 0]
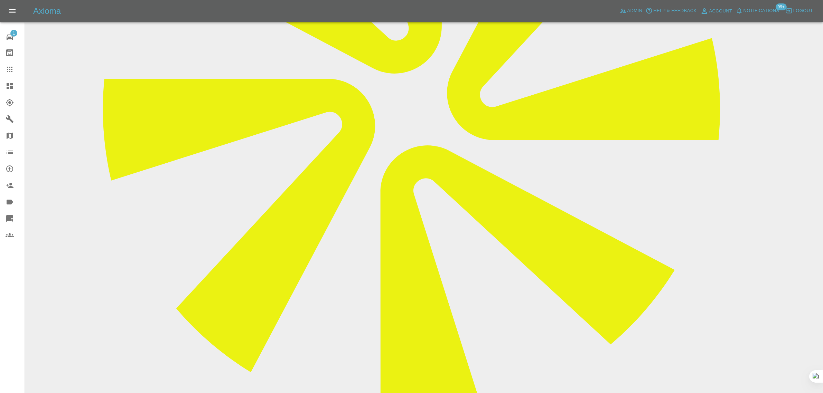
paste textarea "The cost is fine, but the repair has to be completed before Thu 28th August as …"
type textarea "The cost is fine, but the repair has to be completed before Thu 28th August as …"
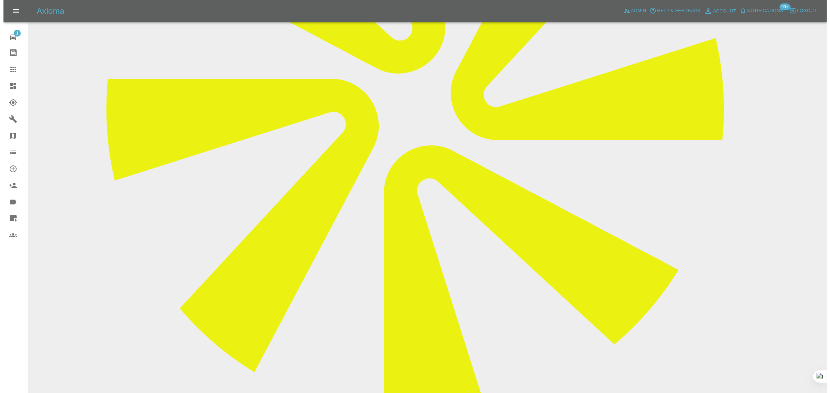
scroll to position [0, 0]
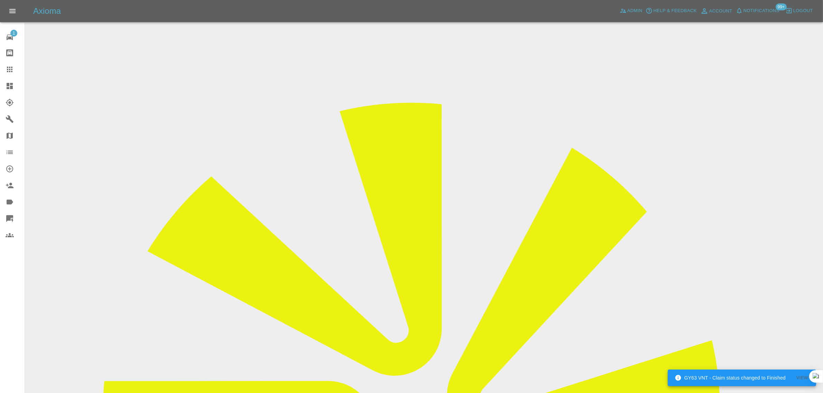
click at [8, 67] on icon at bounding box center [10, 70] width 6 height 6
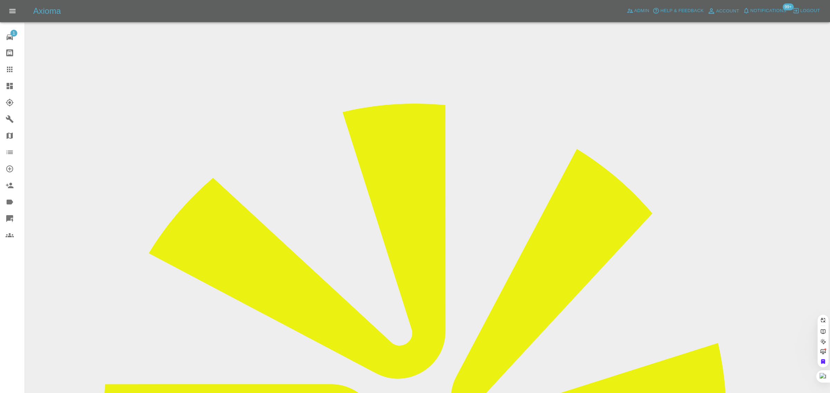
paste input "garryrlea@gmail.com"
type input "garryrlea@gmail.co"
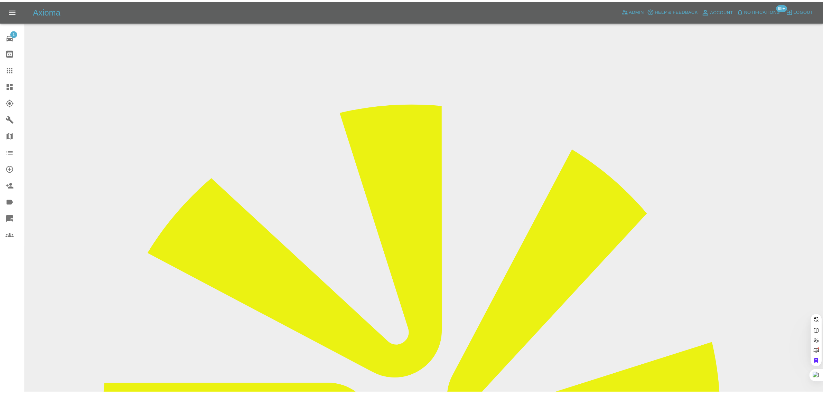
scroll to position [0, 0]
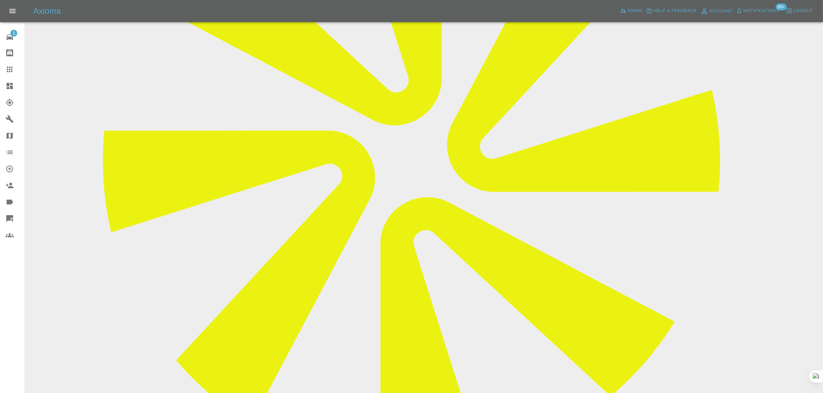
scroll to position [259, 0]
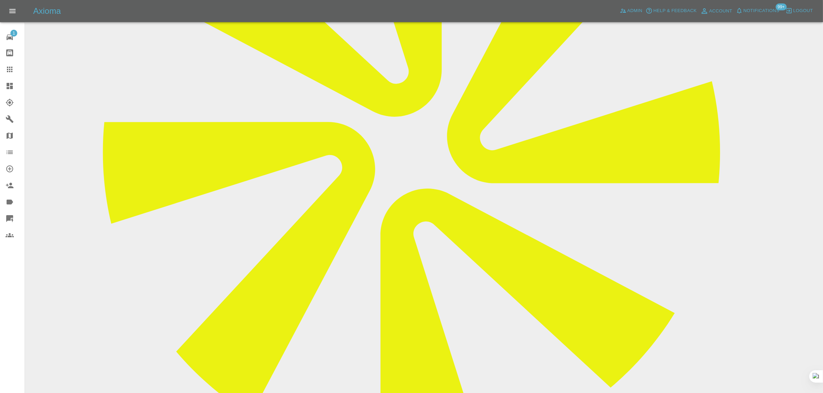
paste textarea "8th September if that works. Or it be a couple weeks after."
type textarea "8th September if that works. Or it be a couple weeks after."
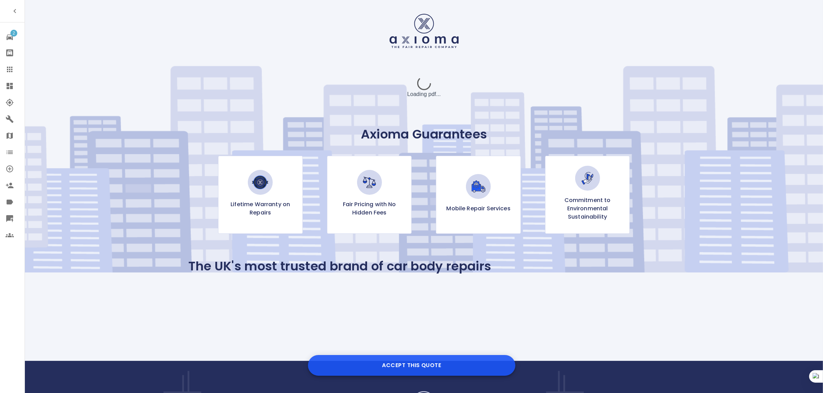
click at [389, 364] on button "Accept this Quote" at bounding box center [411, 365] width 207 height 21
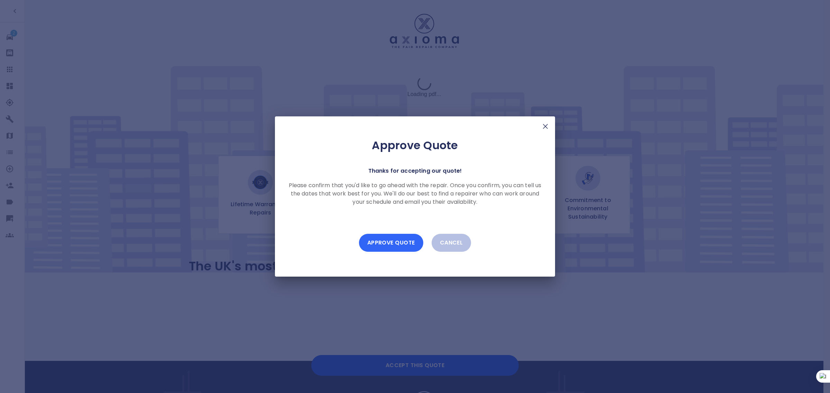
click at [383, 241] on button "Approve Quote" at bounding box center [391, 243] width 64 height 18
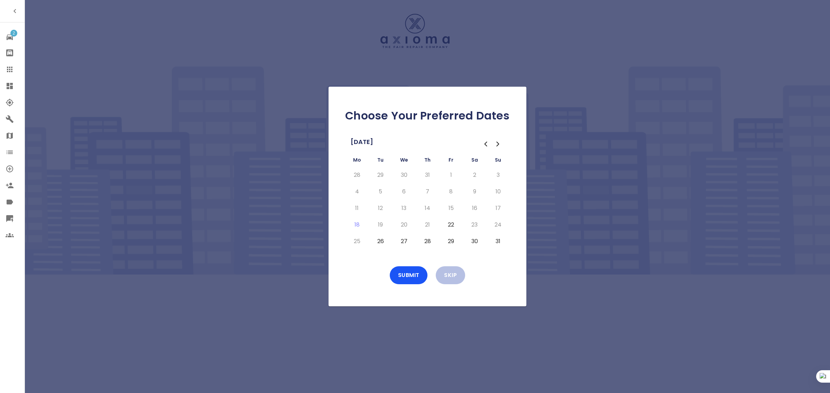
click at [381, 243] on button "26" at bounding box center [380, 241] width 12 height 11
